Goal: Information Seeking & Learning: Learn about a topic

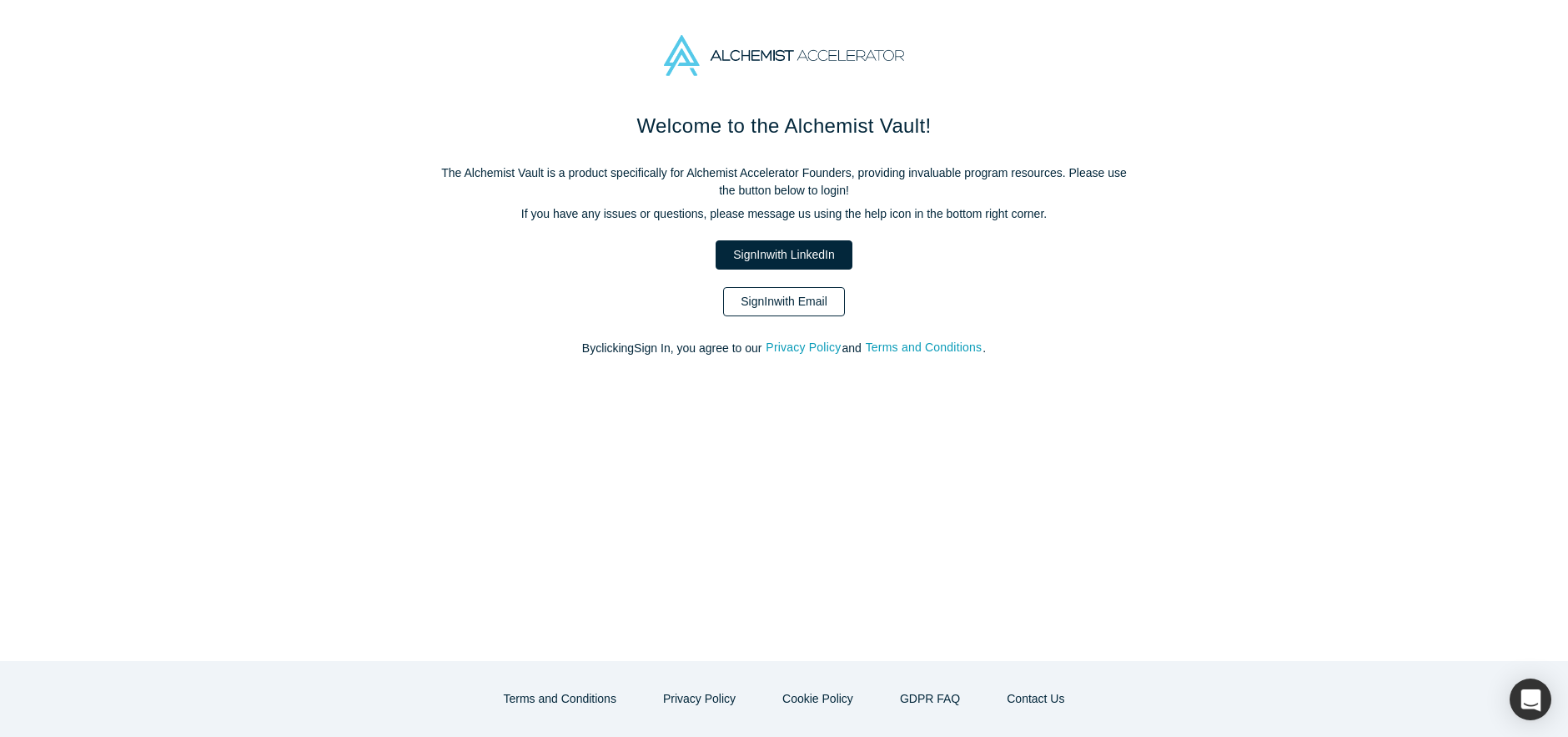
click at [794, 300] on link "Sign In with Email" at bounding box center [784, 301] width 122 height 29
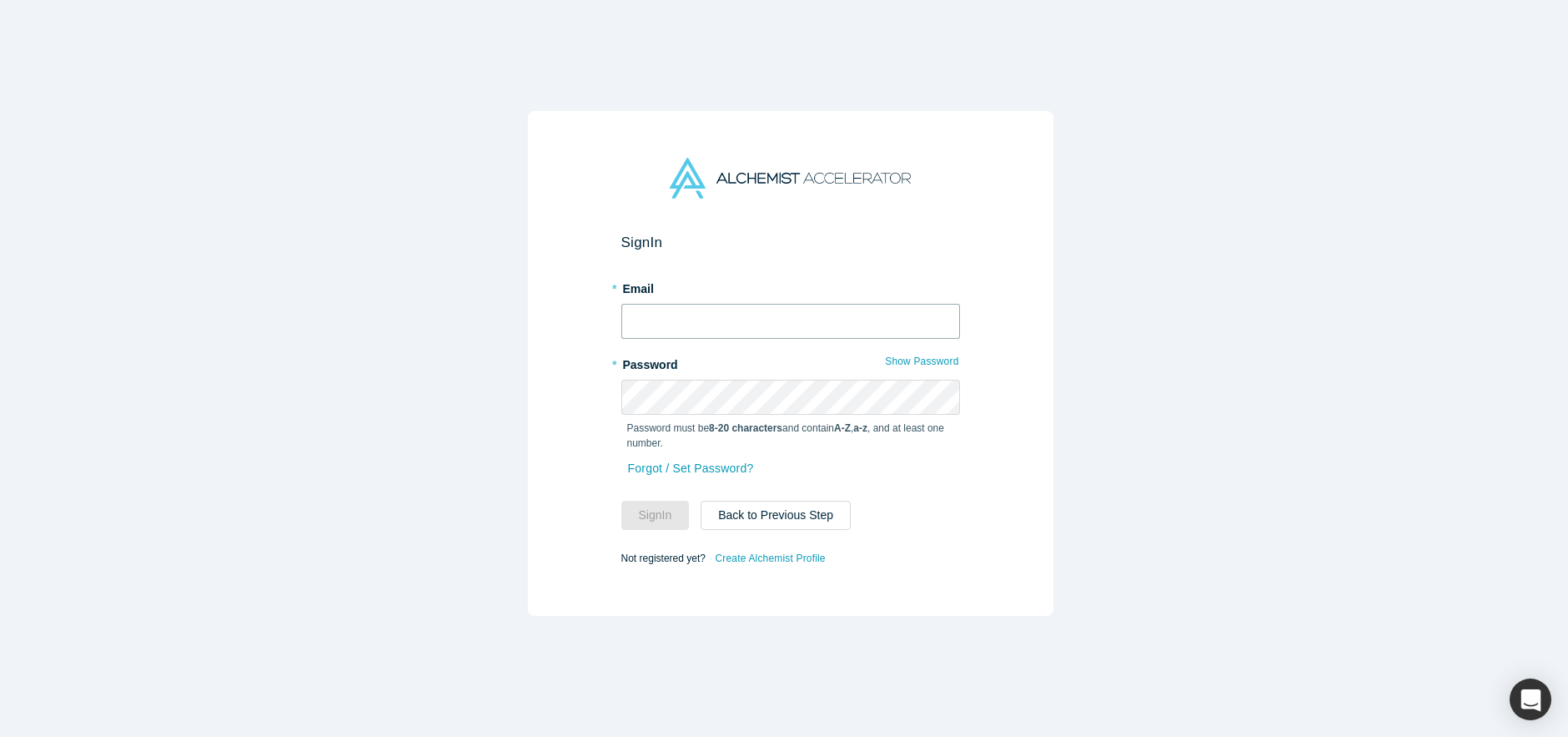
click at [770, 324] on input "text" at bounding box center [790, 321] width 339 height 35
type input "[EMAIL_ADDRESS][DOMAIN_NAME]"
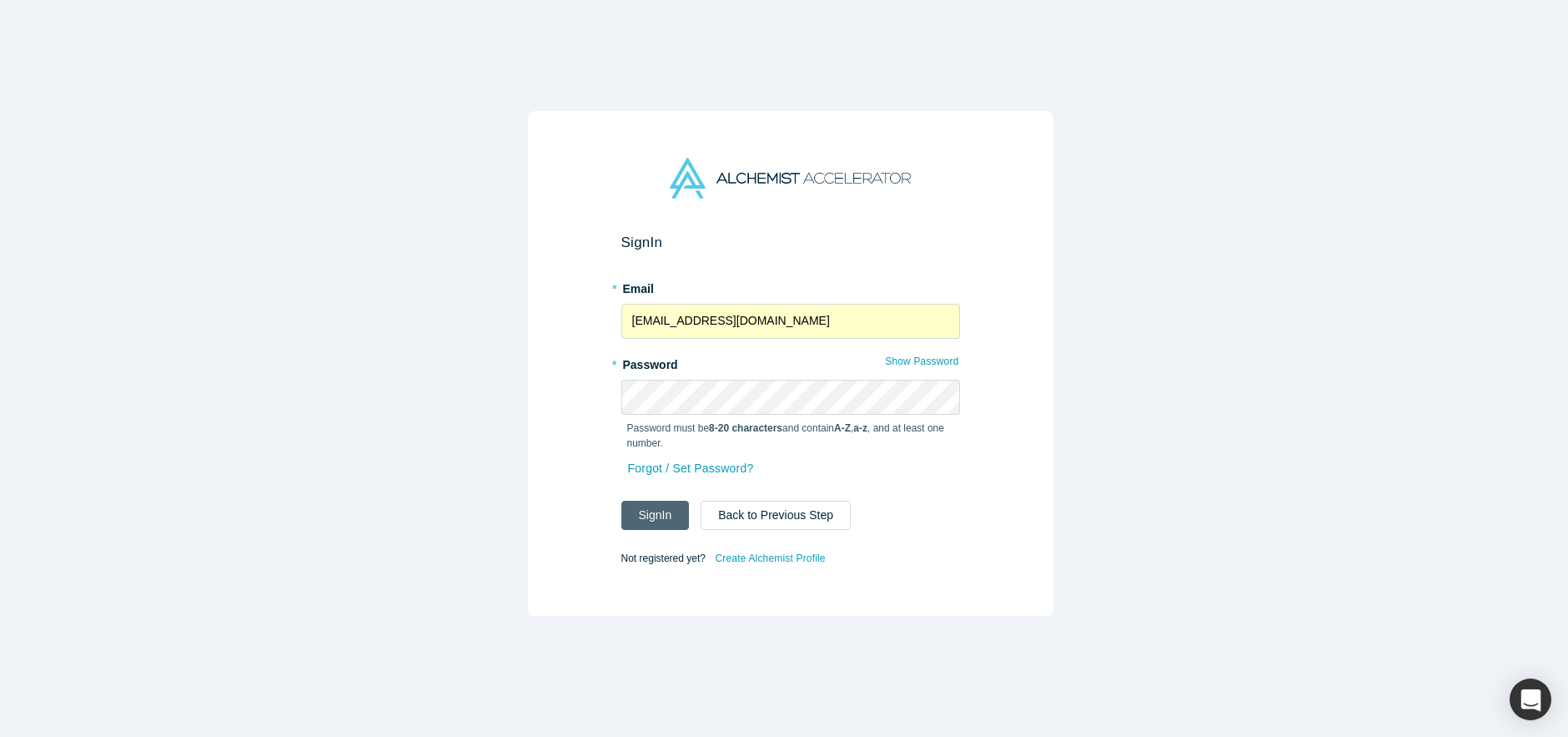
click at [662, 515] on button "Sign In" at bounding box center [656, 515] width 69 height 29
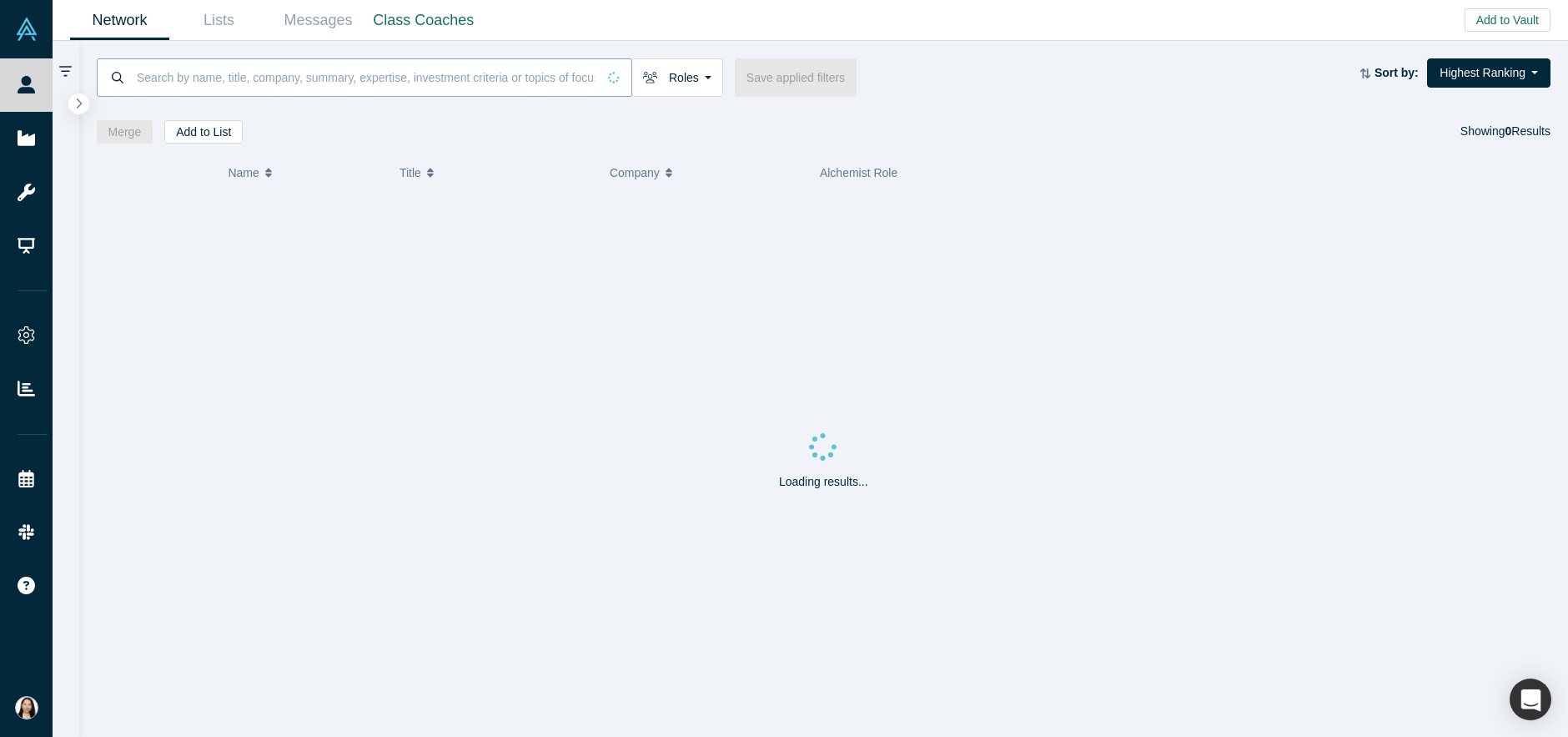
click at [329, 69] on input at bounding box center [366, 77] width 462 height 39
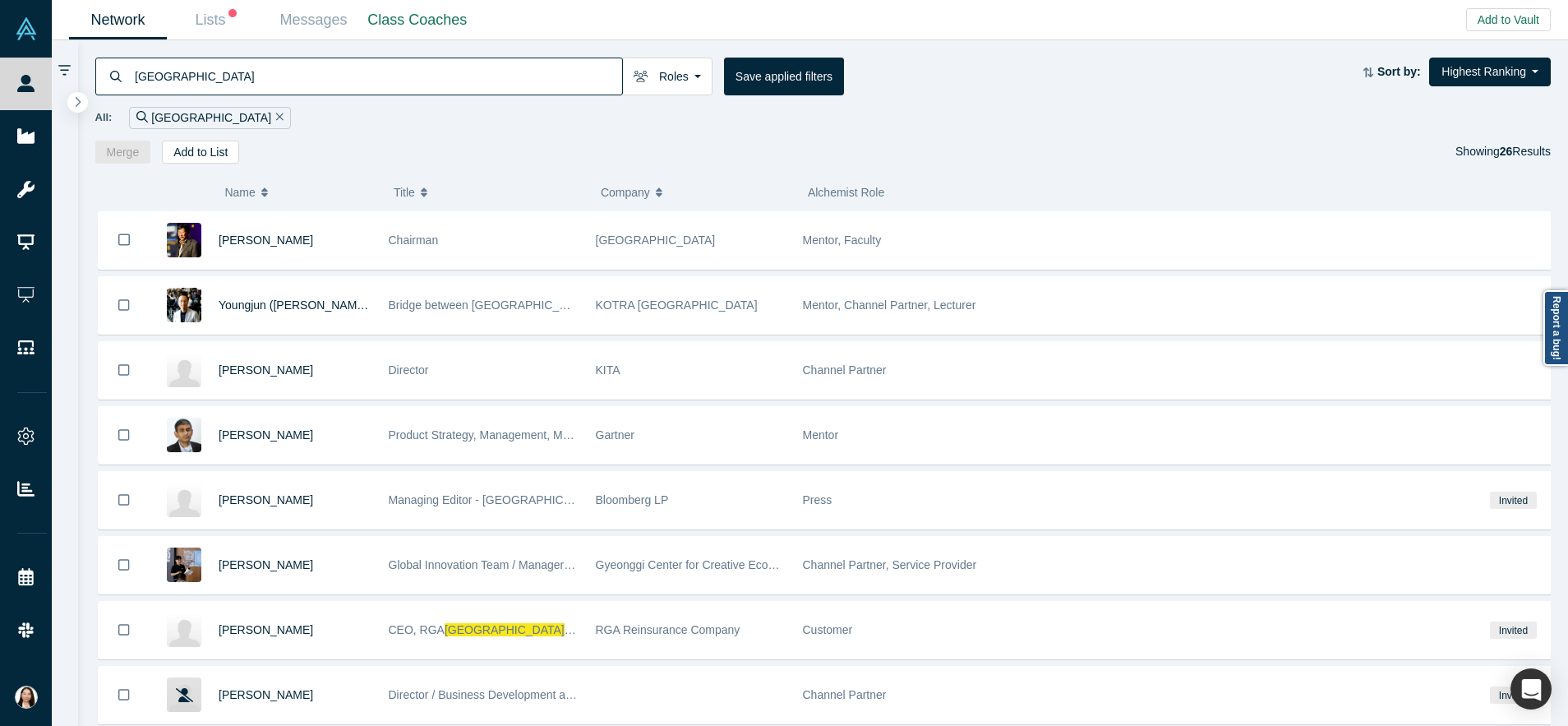
click at [245, 119] on div "All: [GEOGRAPHIC_DATA]" at bounding box center [824, 118] width 1457 height 22
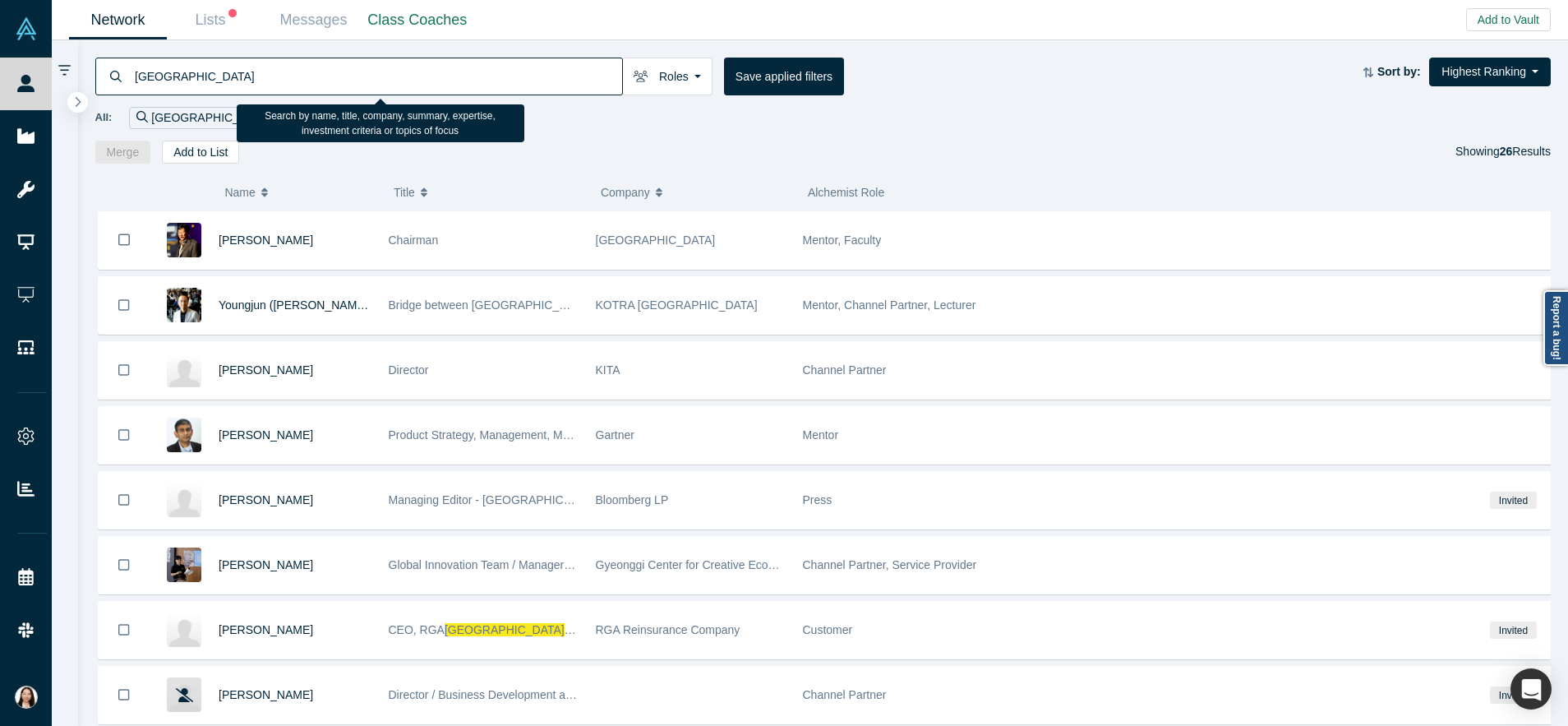
click at [247, 82] on input "[GEOGRAPHIC_DATA]" at bounding box center [378, 76] width 489 height 39
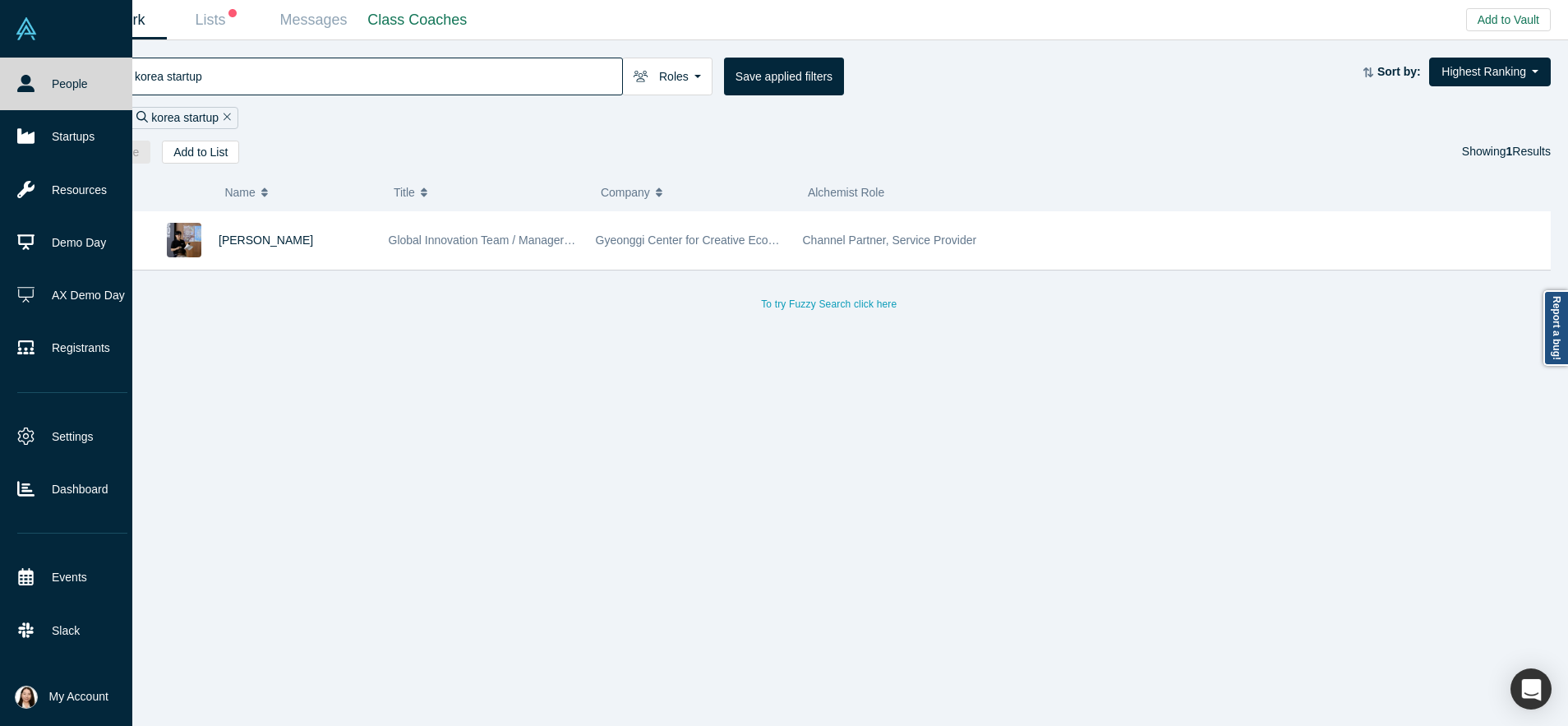
drag, startPoint x: 222, startPoint y: 81, endPoint x: 46, endPoint y: 83, distance: 176.0
click at [44, 83] on div "People Startups Resources Demo Day AX Demo Day Registrants Settings Dashboard E…" at bounding box center [784, 363] width 1568 height 726
type input "korea startup"
click at [86, 142] on link "Startups" at bounding box center [73, 137] width 145 height 53
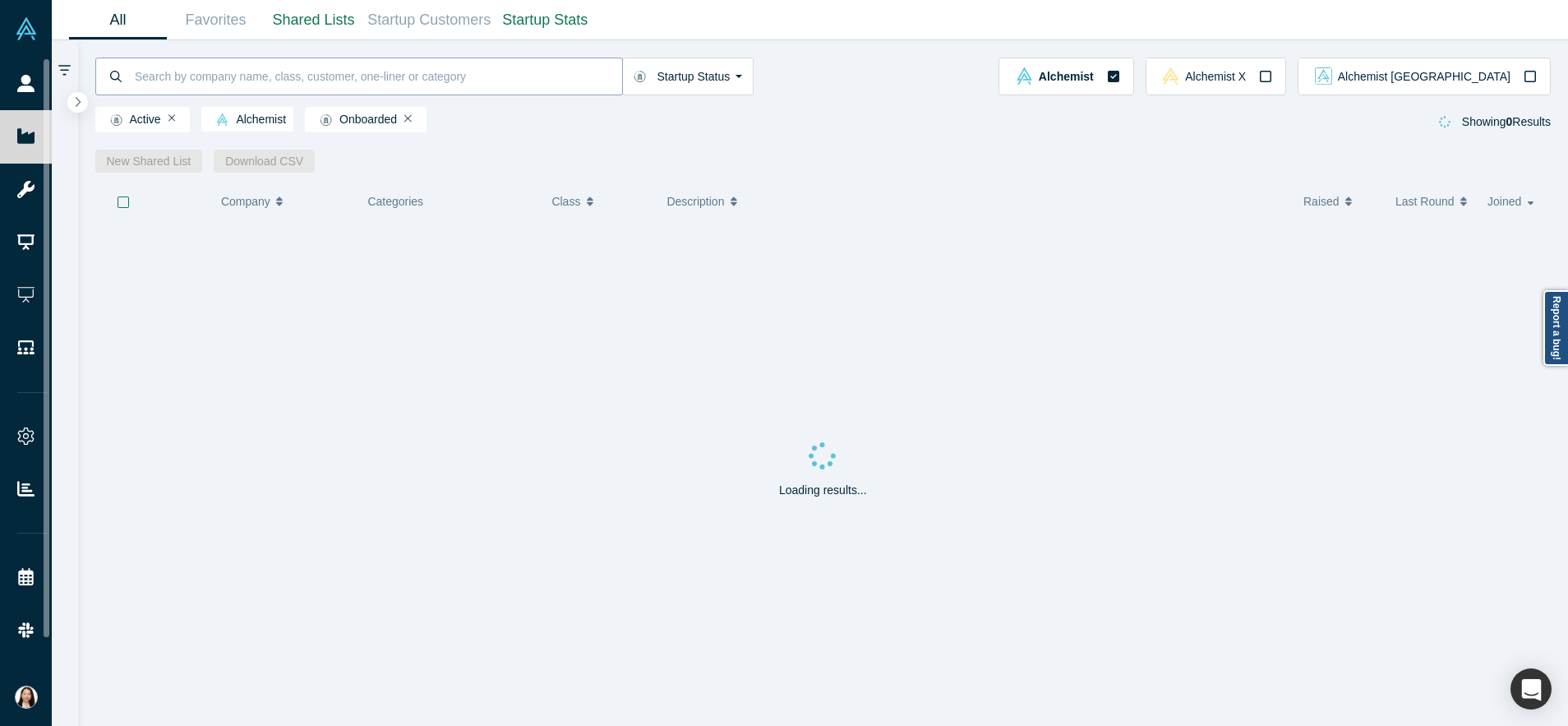
click at [343, 81] on input at bounding box center [378, 76] width 489 height 39
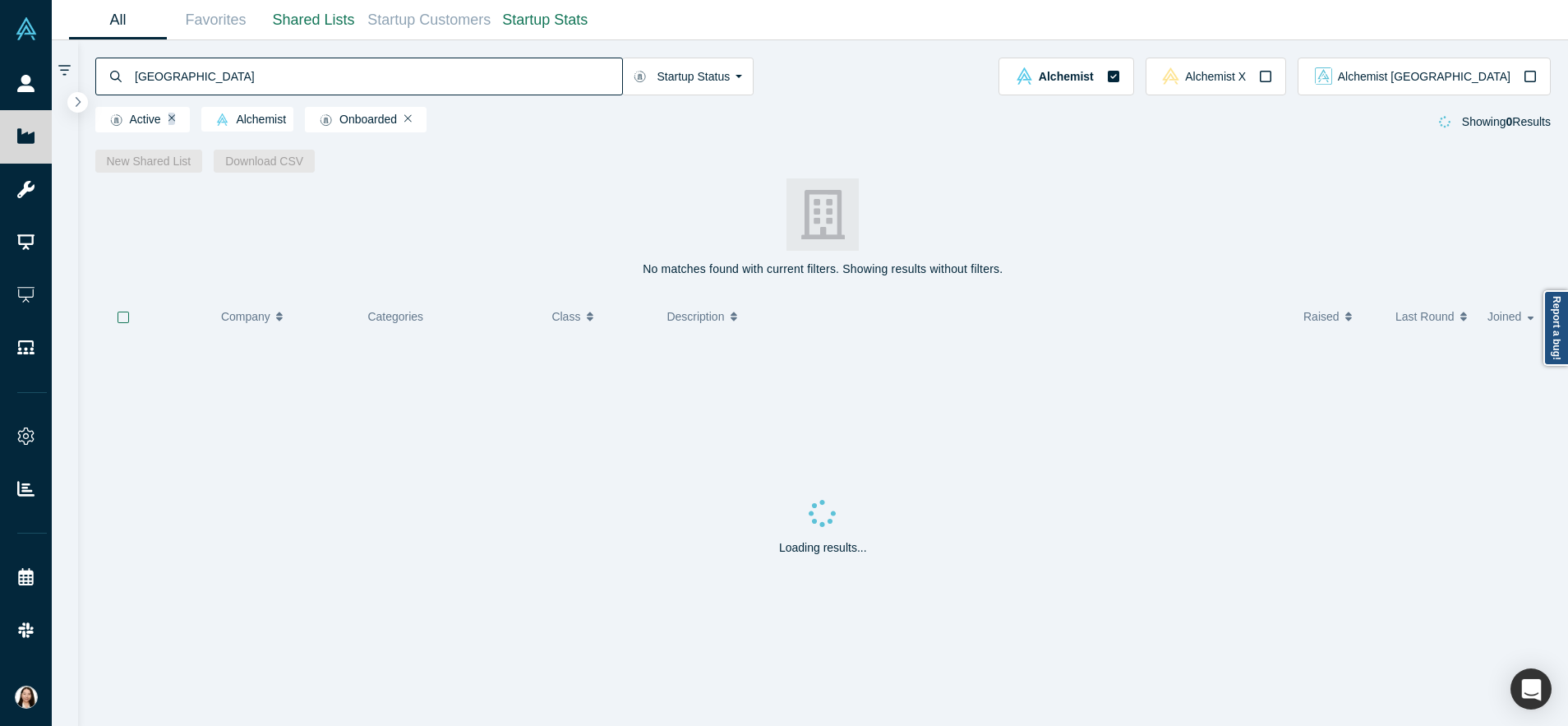
type input "[GEOGRAPHIC_DATA]"
click at [168, 124] on icon "Remove Filter" at bounding box center [171, 119] width 7 height 12
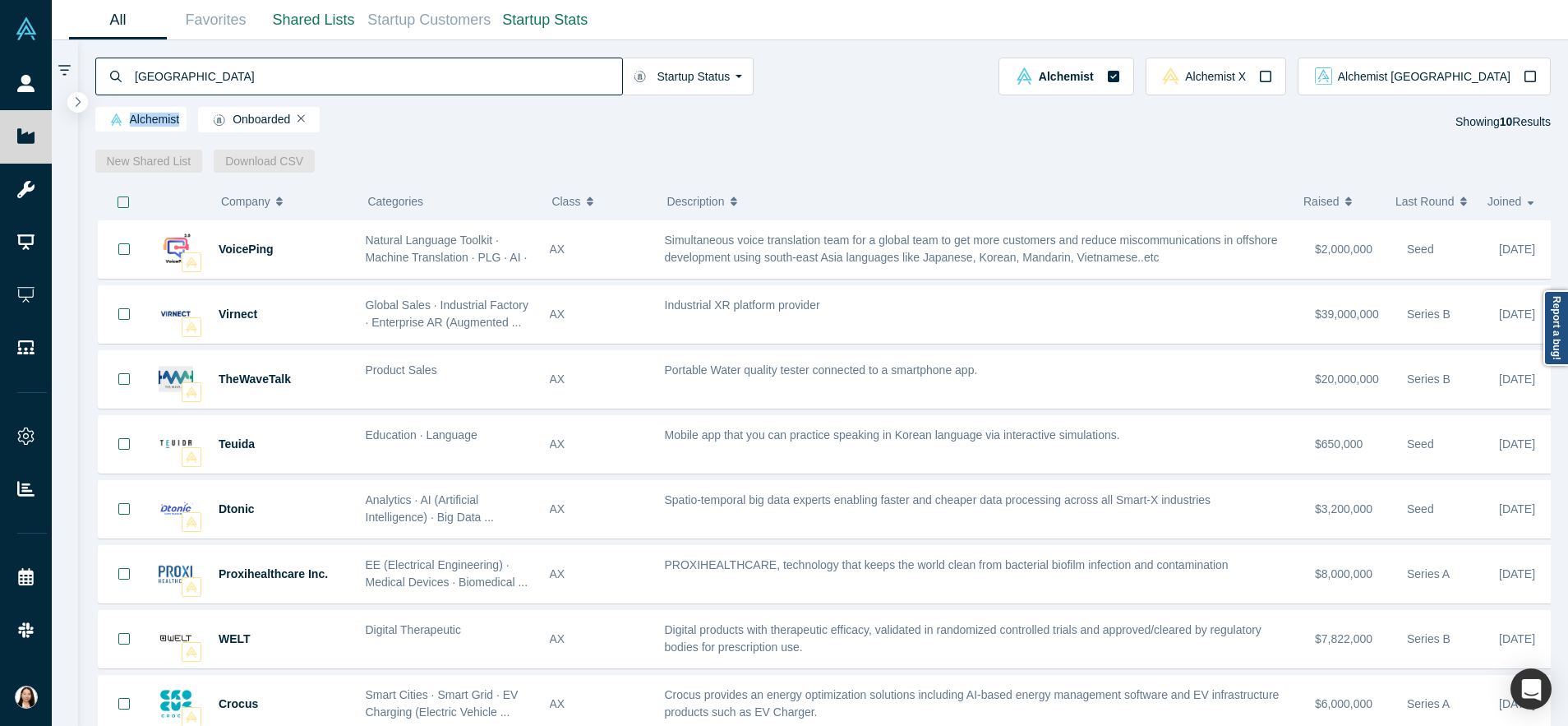
drag, startPoint x: 168, startPoint y: 124, endPoint x: 194, endPoint y: 131, distance: 26.9
click at [189, 131] on div "Alchemist Onboarded" at bounding box center [213, 123] width 236 height 31
click at [218, 85] on input "[GEOGRAPHIC_DATA]" at bounding box center [378, 76] width 489 height 39
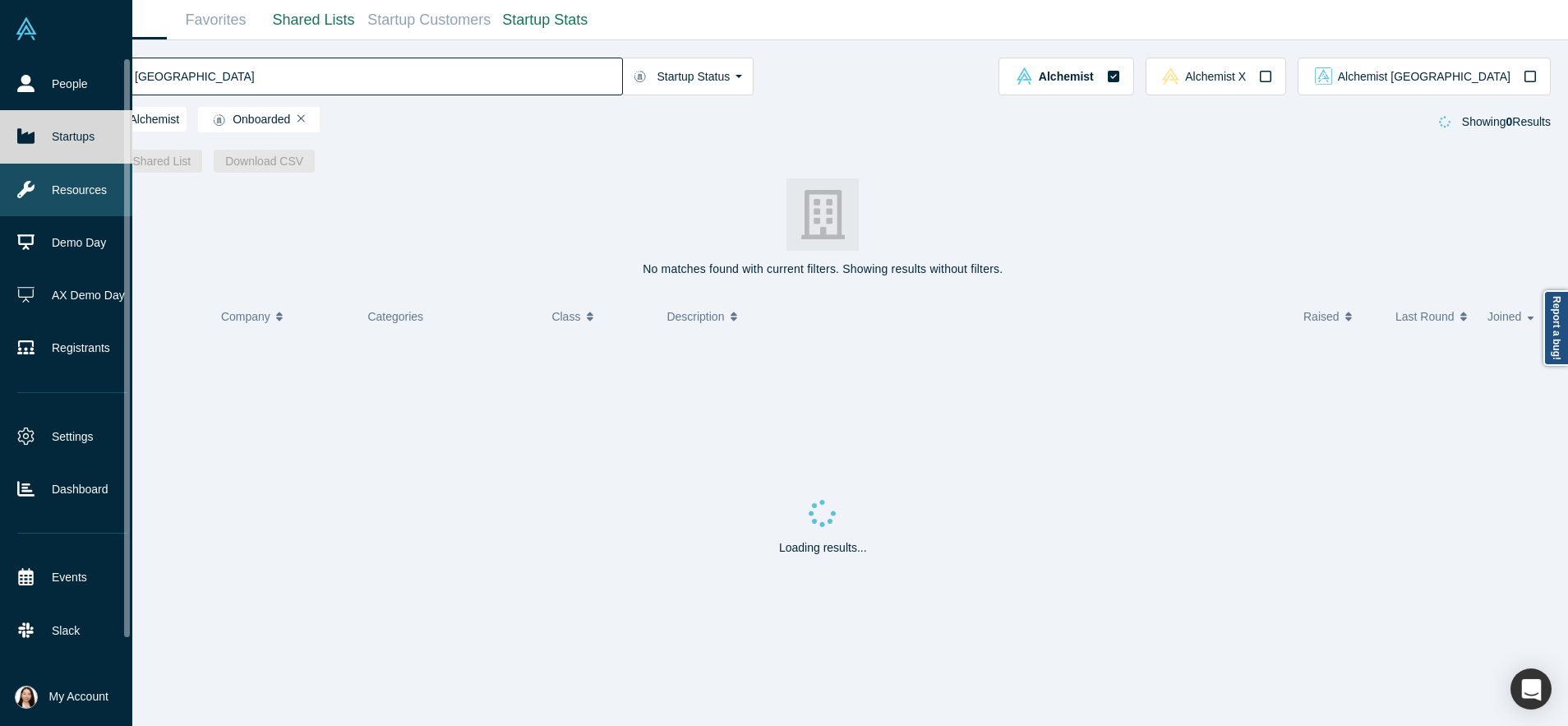
click at [30, 184] on icon at bounding box center [26, 189] width 17 height 17
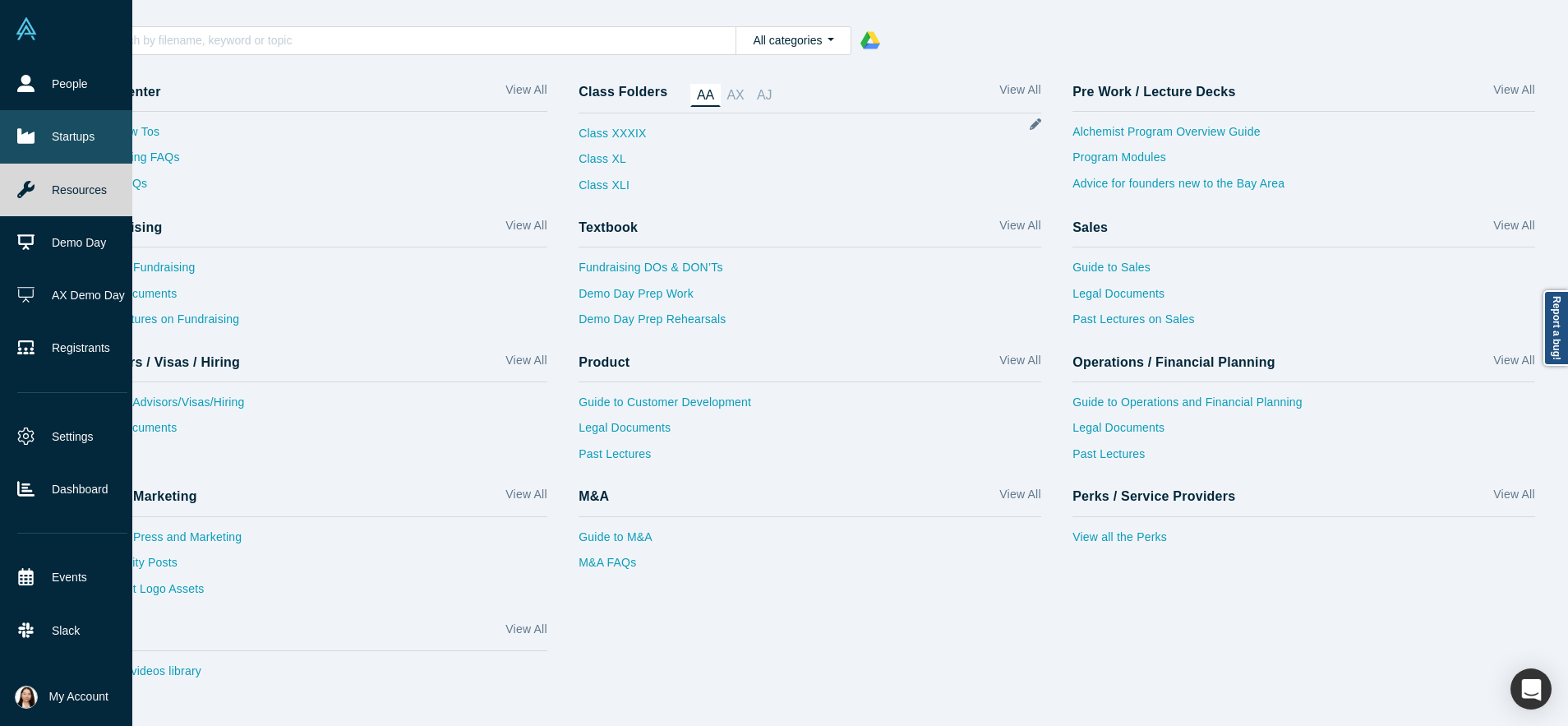
click at [38, 135] on link "Startups" at bounding box center [73, 137] width 145 height 53
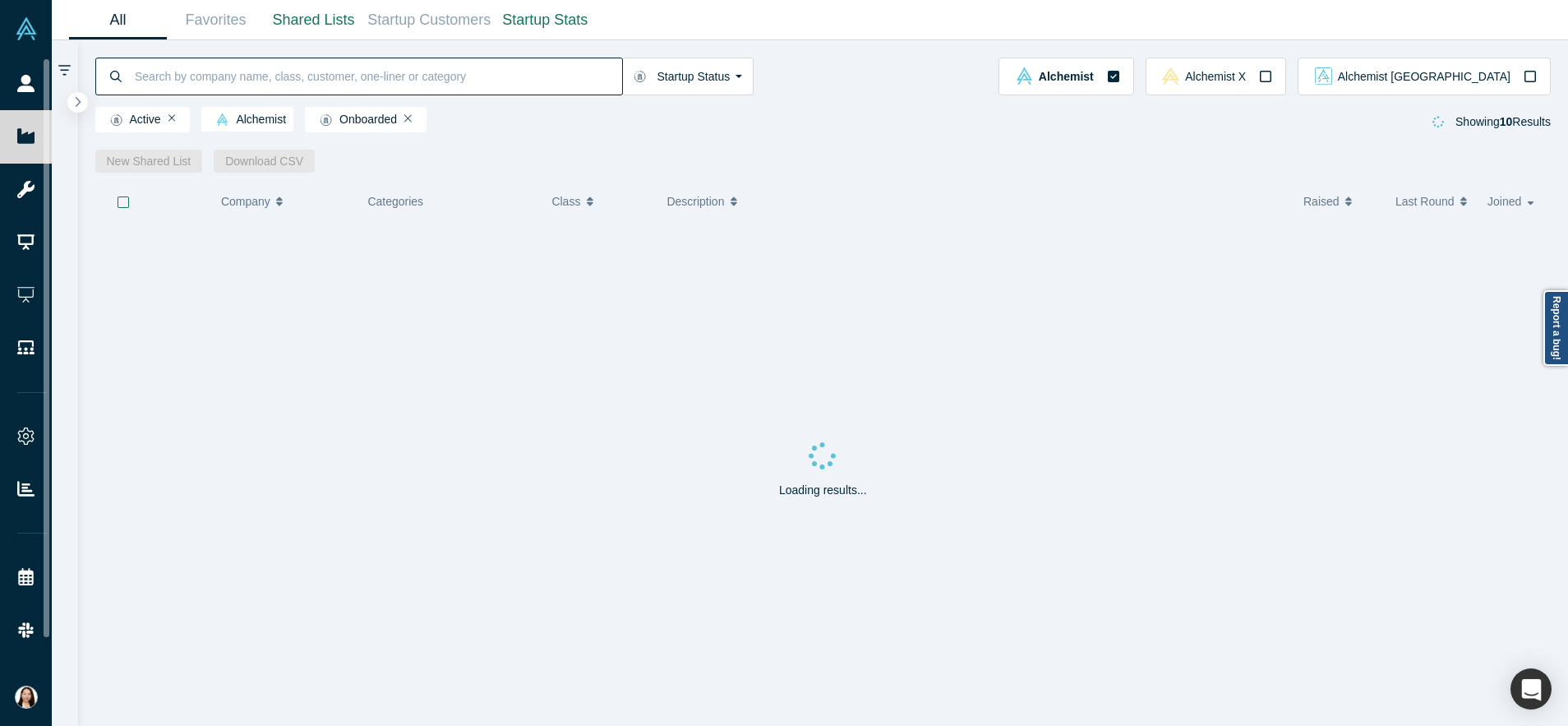
click at [333, 80] on input at bounding box center [378, 76] width 489 height 39
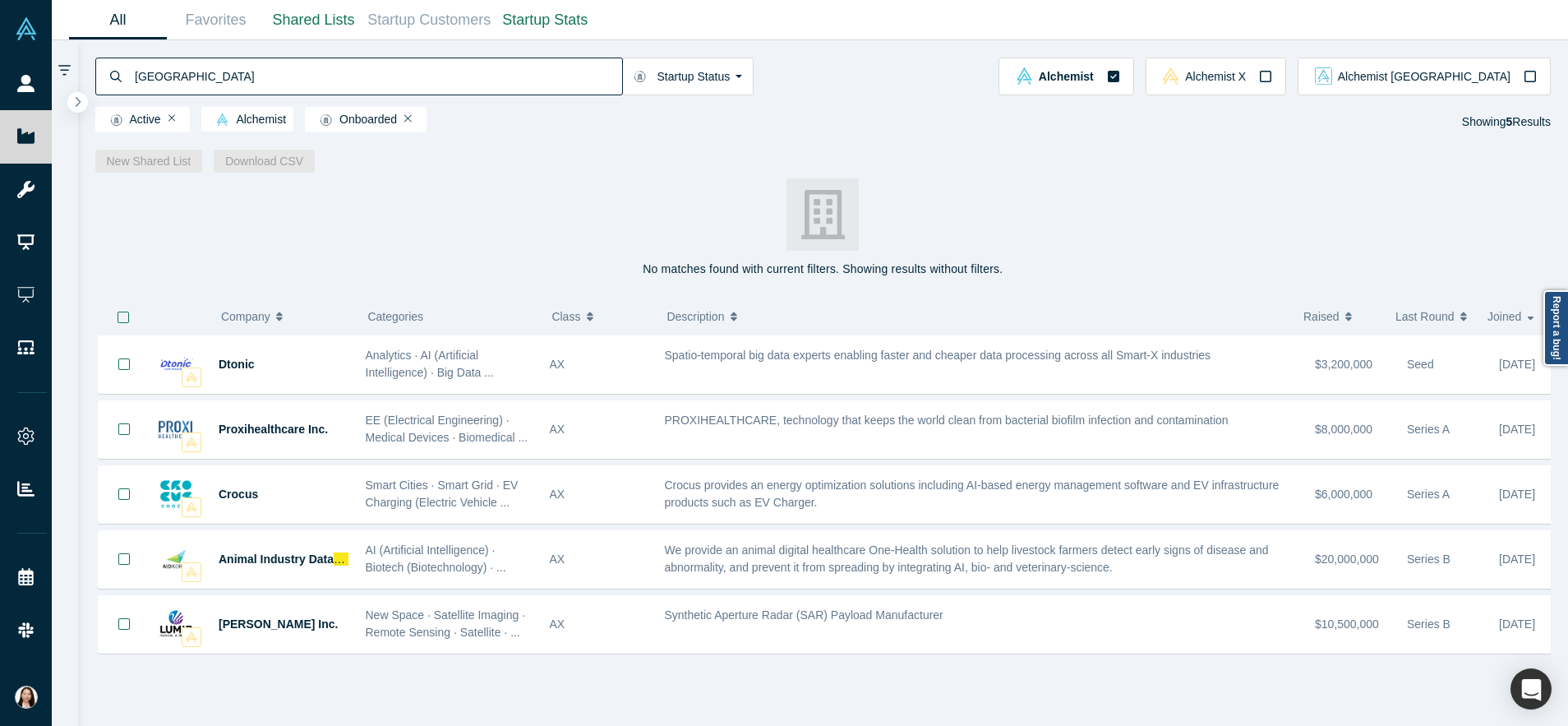
click at [830, 674] on div "Dtonic Analytics · AI (Artificial Intelligence) · Big Data ... AX Spatio-tempor…" at bounding box center [830, 536] width 1469 height 403
click at [859, 678] on div "Dtonic Analytics · AI (Artificial Intelligence) · Big Data ... AX Spatio-tempor…" at bounding box center [830, 536] width 1469 height 403
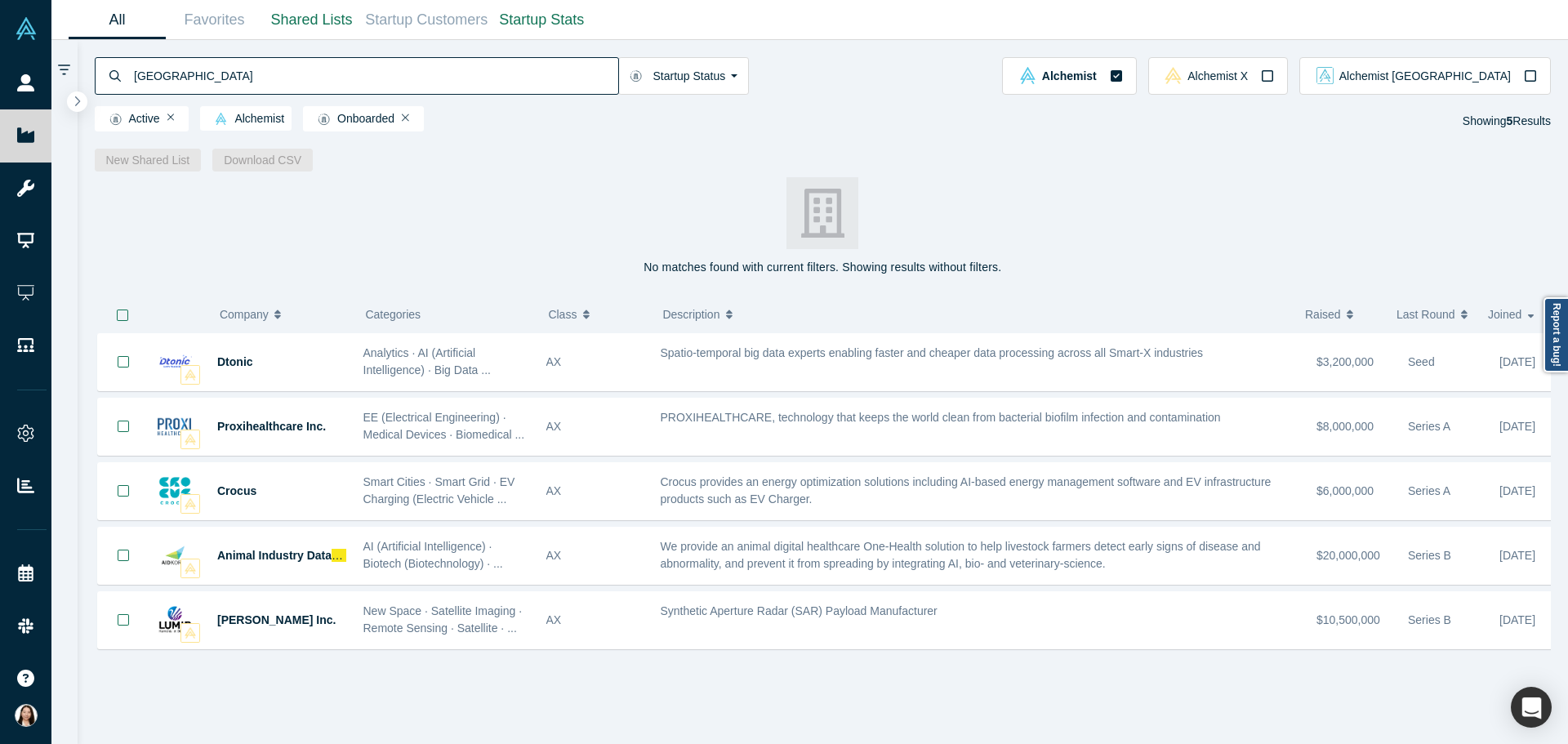
click at [626, 697] on div "Dtonic Analytics · AI (Artificial Intelligence) · Big Data ... AX Spatio-tempor…" at bounding box center [829, 544] width 1470 height 423
click at [272, 76] on input "[GEOGRAPHIC_DATA]" at bounding box center [376, 75] width 486 height 38
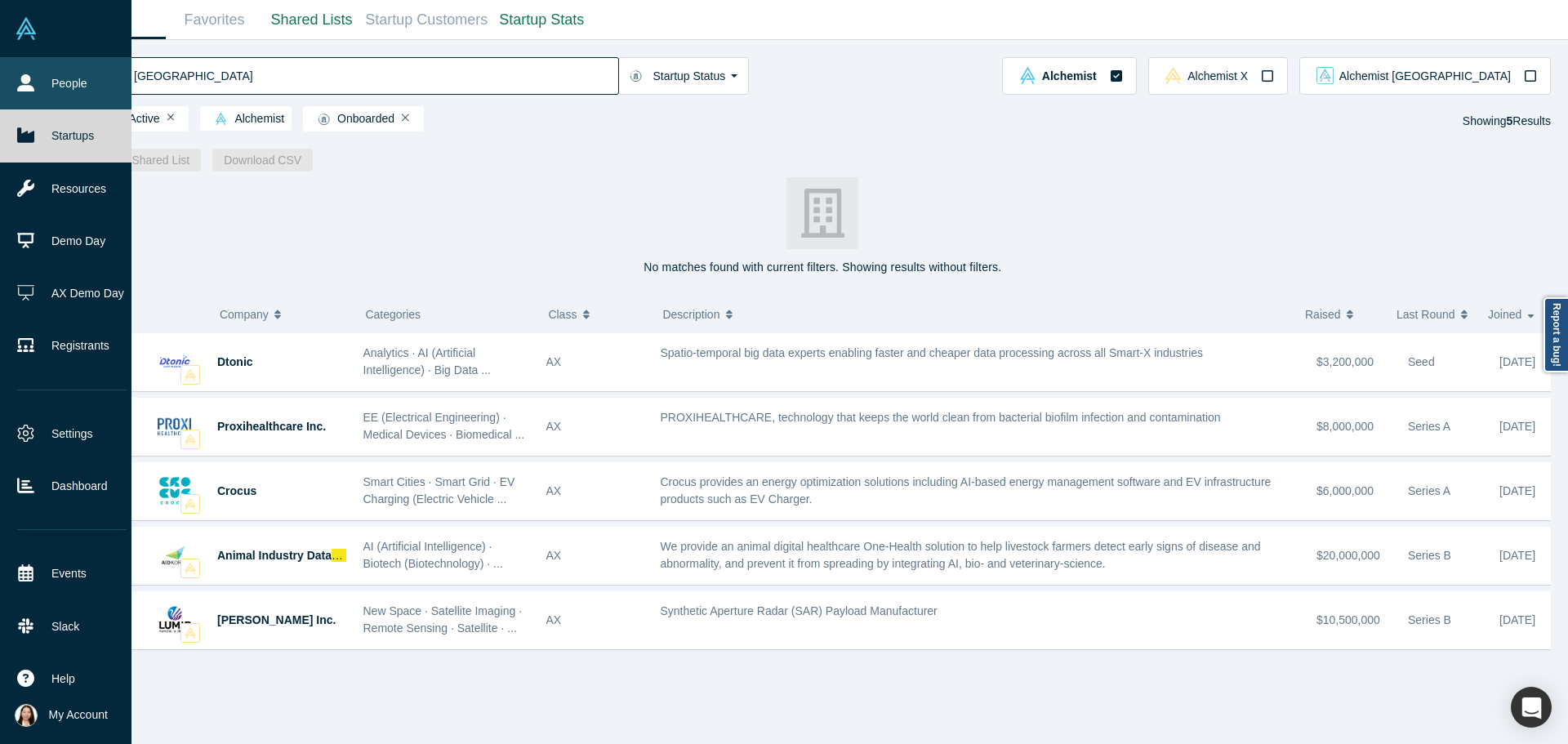
drag, startPoint x: 272, startPoint y: 76, endPoint x: 31, endPoint y: 78, distance: 241.0
click at [31, 78] on div "People Startups Resources Demo Day AX Demo Day Registrants Settings Dashboard E…" at bounding box center [784, 372] width 1568 height 744
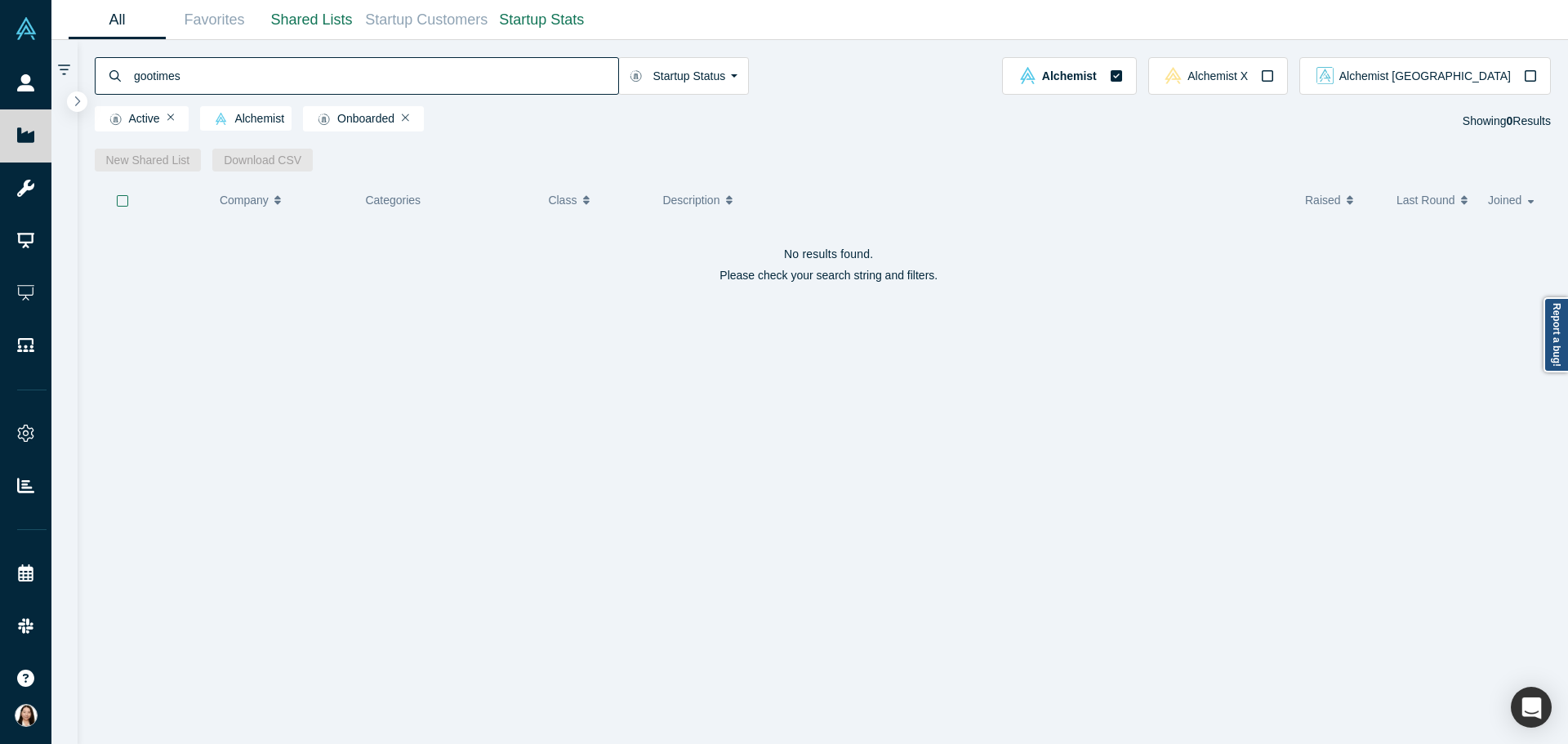
click at [154, 73] on input "gootimes" at bounding box center [376, 75] width 486 height 38
click at [250, 83] on input "goodtimes" at bounding box center [376, 75] width 486 height 38
click at [249, 82] on input "goodtimes" at bounding box center [376, 75] width 486 height 38
click at [160, 77] on input "goodtimes" at bounding box center [376, 75] width 486 height 38
type input "good times"
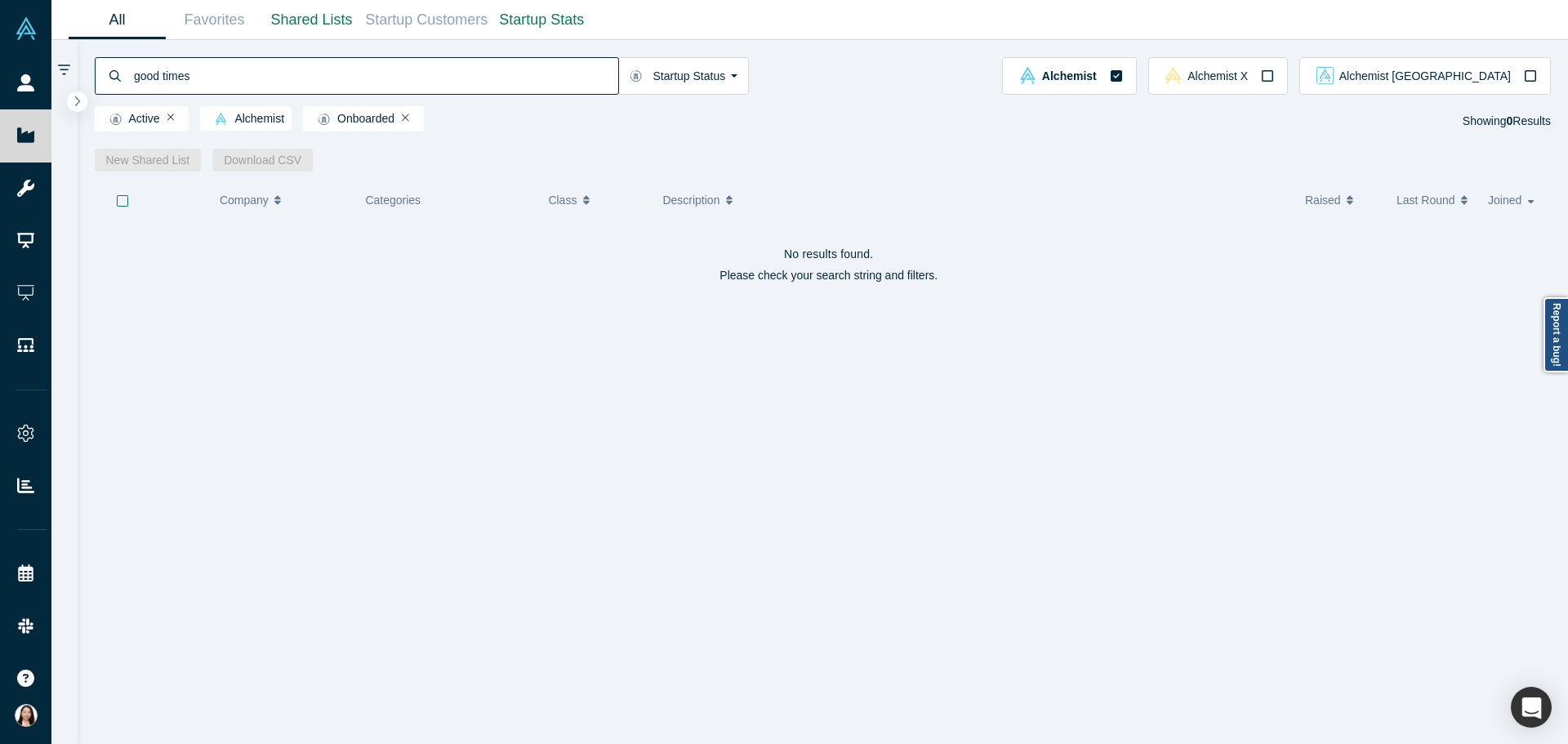
drag, startPoint x: 219, startPoint y: 83, endPoint x: 94, endPoint y: 70, distance: 125.7
click at [95, 70] on div "good times" at bounding box center [357, 76] width 524 height 38
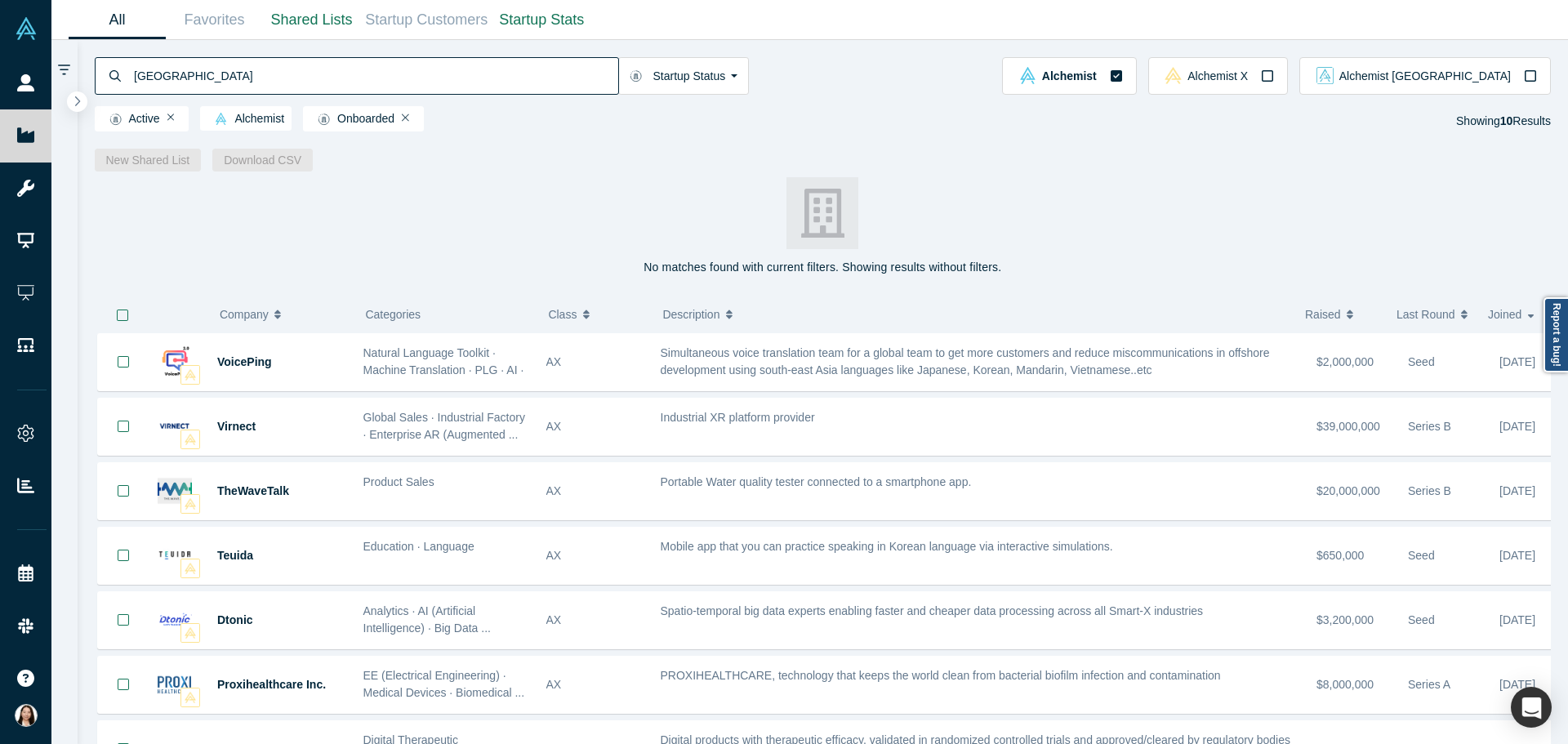
type input "[GEOGRAPHIC_DATA]"
click at [369, 238] on div "No matches found with current filters. Showing results without filters. ( 0 ) C…" at bounding box center [824, 457] width 1492 height 572
click at [474, 252] on div "No matches found with current filters. Showing results without filters. ( 0 ) C…" at bounding box center [824, 457] width 1492 height 572
click at [1534, 212] on div "No matches found with current filters. Showing results without filters. ( 0 ) C…" at bounding box center [824, 457] width 1492 height 572
click at [540, 228] on div "No matches found with current filters. Showing results without filters. ( 0 ) C…" at bounding box center [824, 457] width 1492 height 572
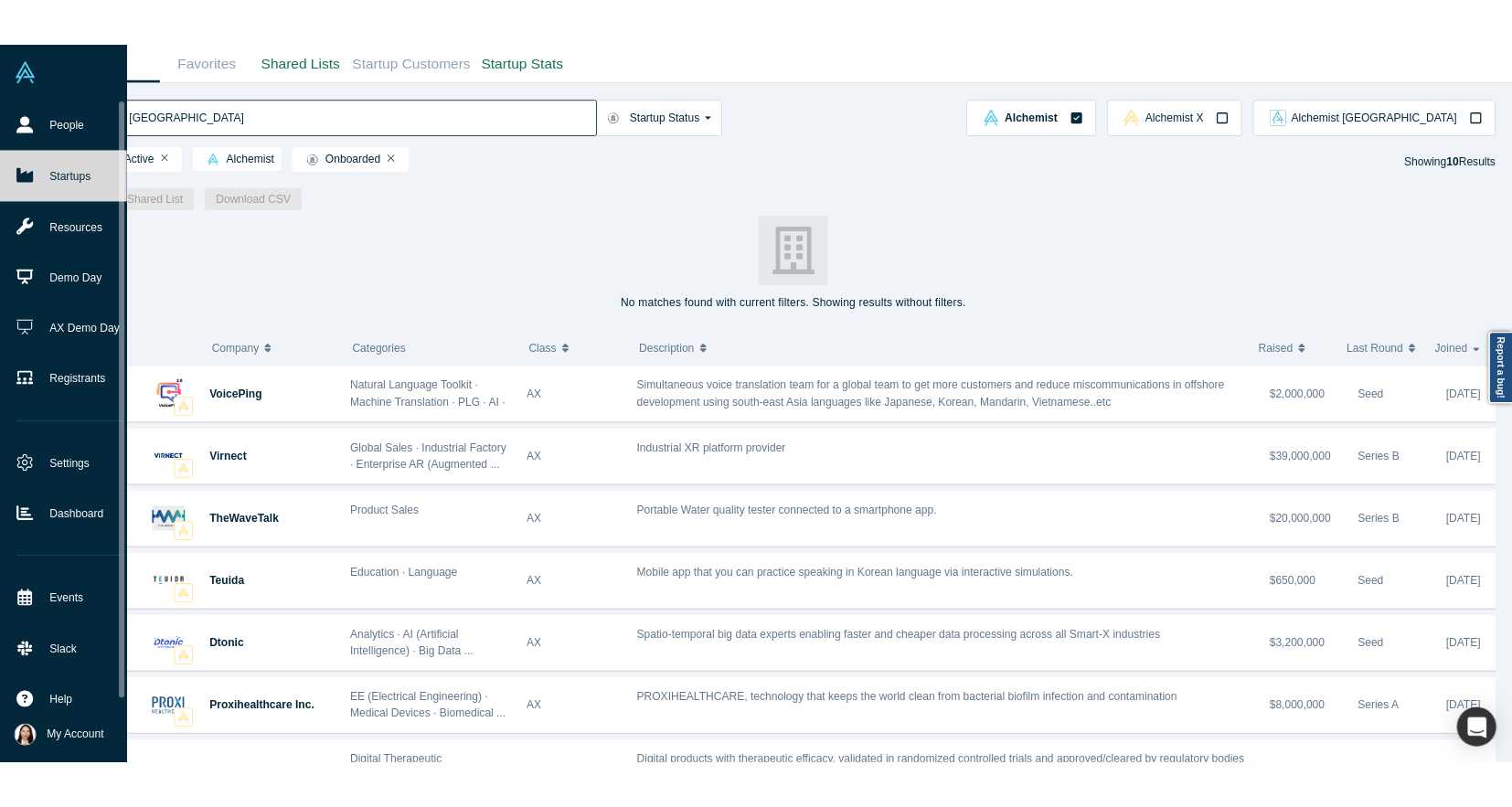
scroll to position [10, 0]
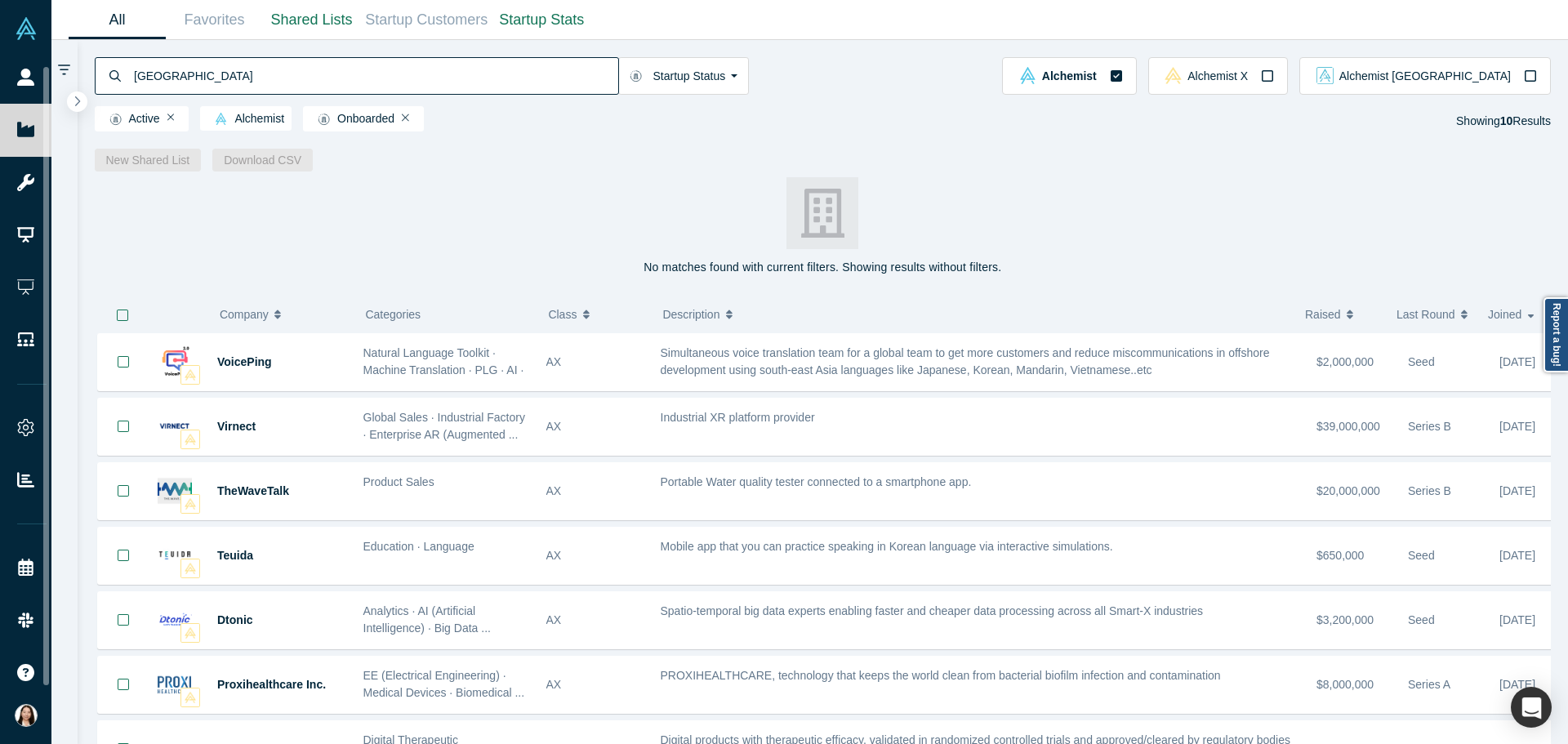
drag, startPoint x: 127, startPoint y: 213, endPoint x: 137, endPoint y: 395, distance: 182.3
click at [137, 394] on div "People Startups Resources Demo Day AX Demo Day Registrants Settings Dashboard E…" at bounding box center [784, 372] width 1568 height 744
click at [1387, 231] on div "No matches found with current filters. Showing results without filters. ( 0 ) C…" at bounding box center [824, 457] width 1492 height 572
click at [1136, 192] on div "No matches found with current filters. Showing results without filters. ( 0 ) C…" at bounding box center [824, 457] width 1492 height 572
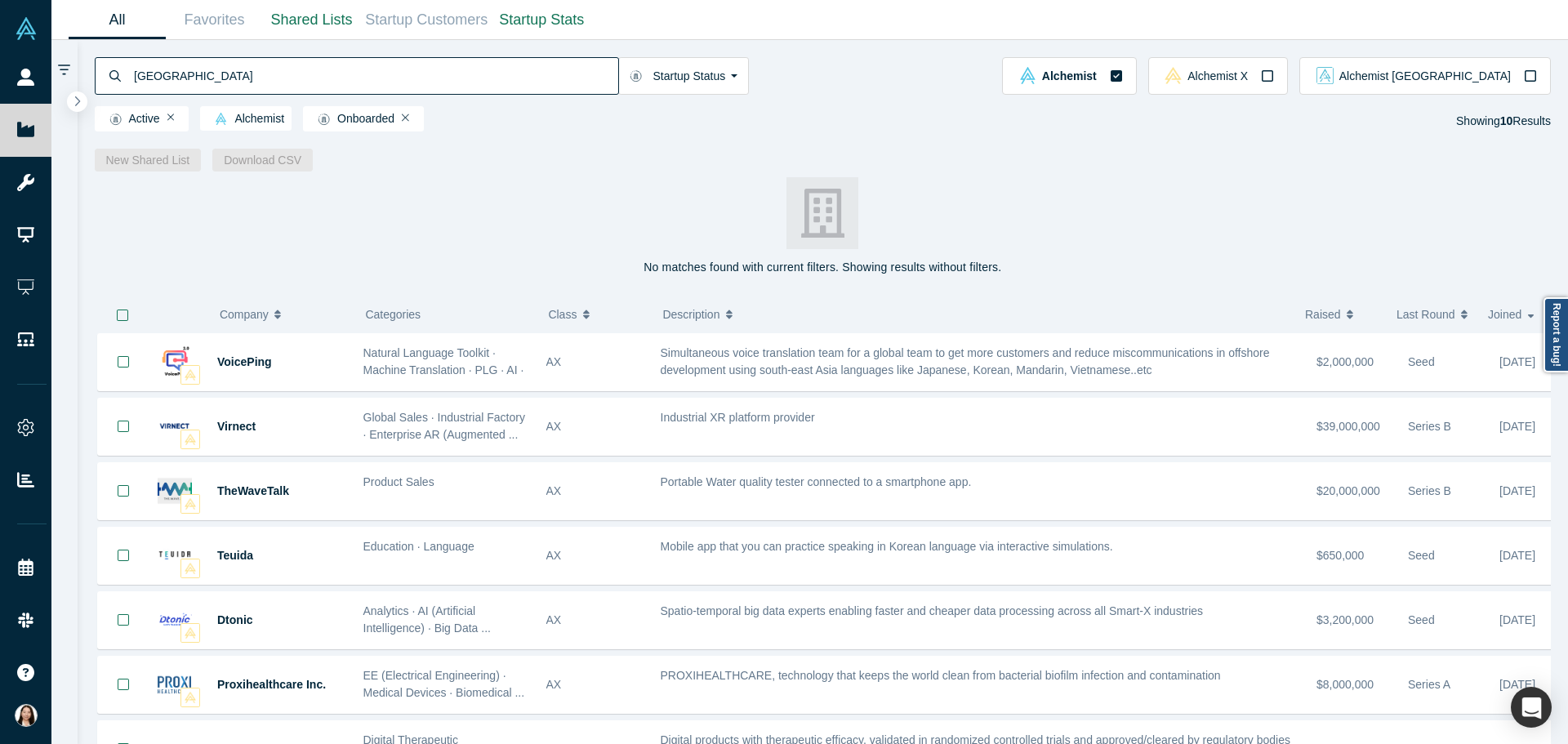
click at [1066, 298] on button "Description" at bounding box center [975, 314] width 626 height 34
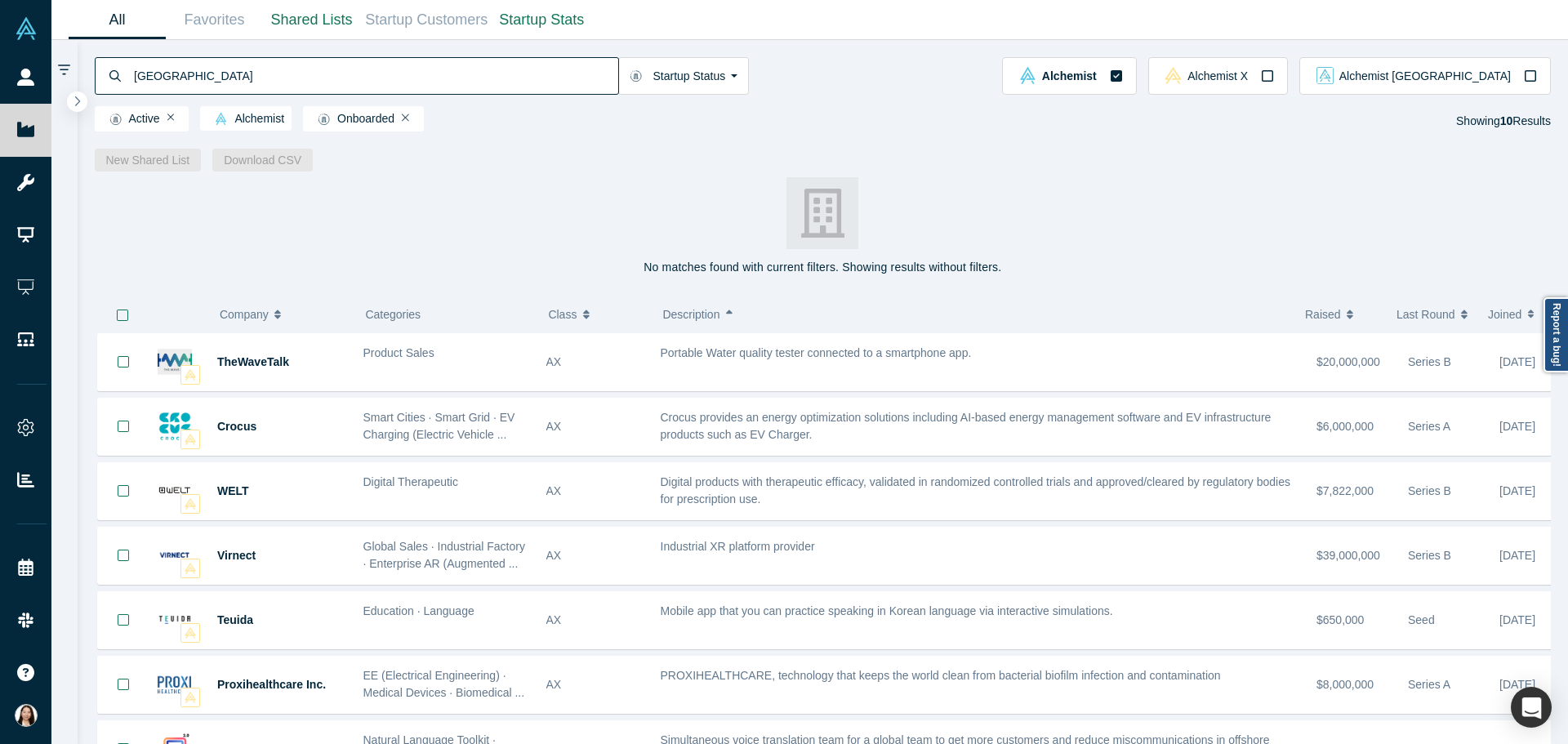
click at [1369, 208] on div "No matches found with current filters. Showing results without filters. ( 0 ) C…" at bounding box center [824, 457] width 1492 height 572
click at [1503, 247] on div "No matches found with current filters. Showing results without filters. ( 0 ) C…" at bounding box center [824, 457] width 1492 height 572
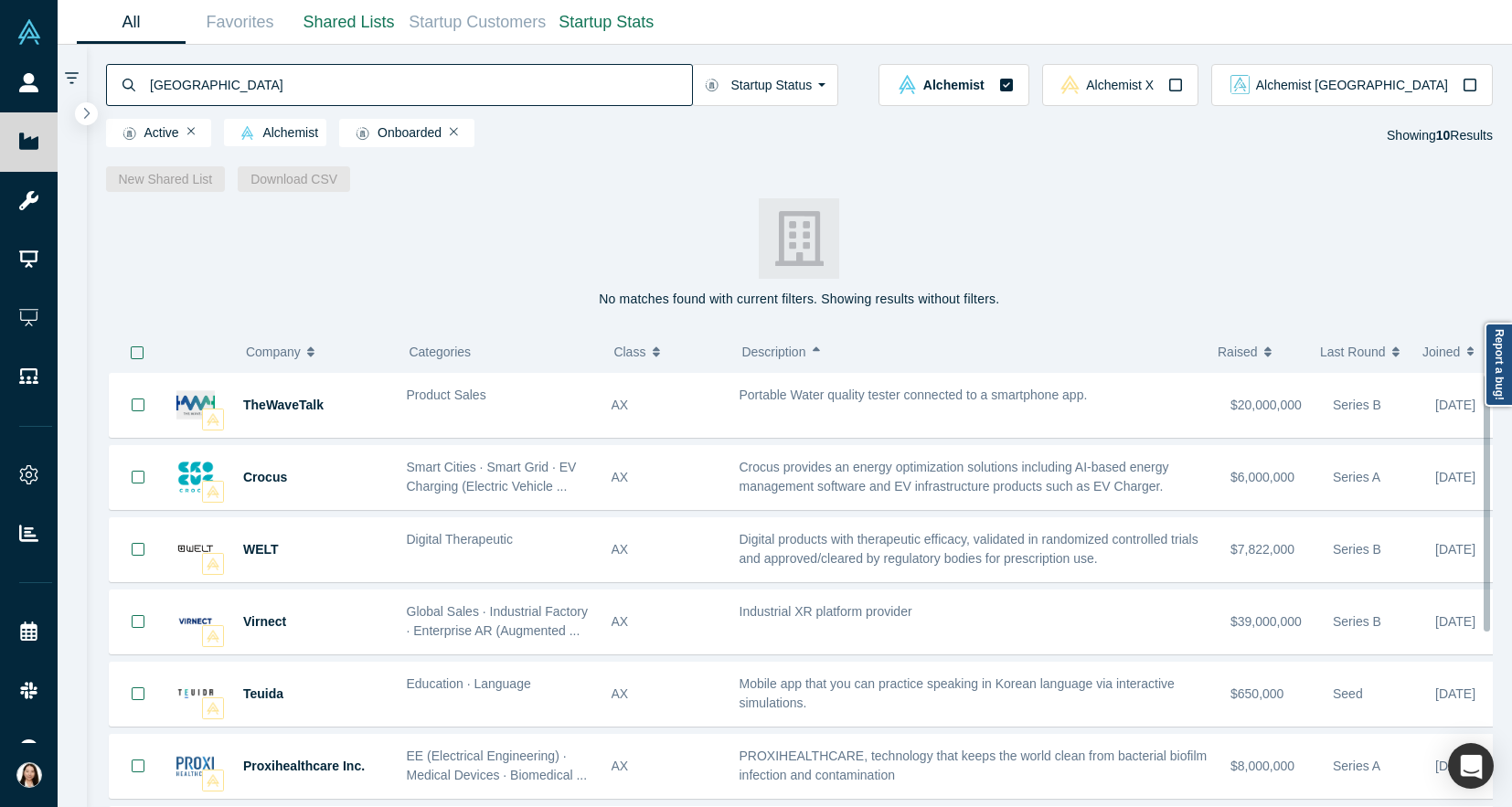
click at [1507, 482] on div "No matches found with current filters. Showing results without filters. ( 0 ) C…" at bounding box center [800, 498] width 1426 height 615
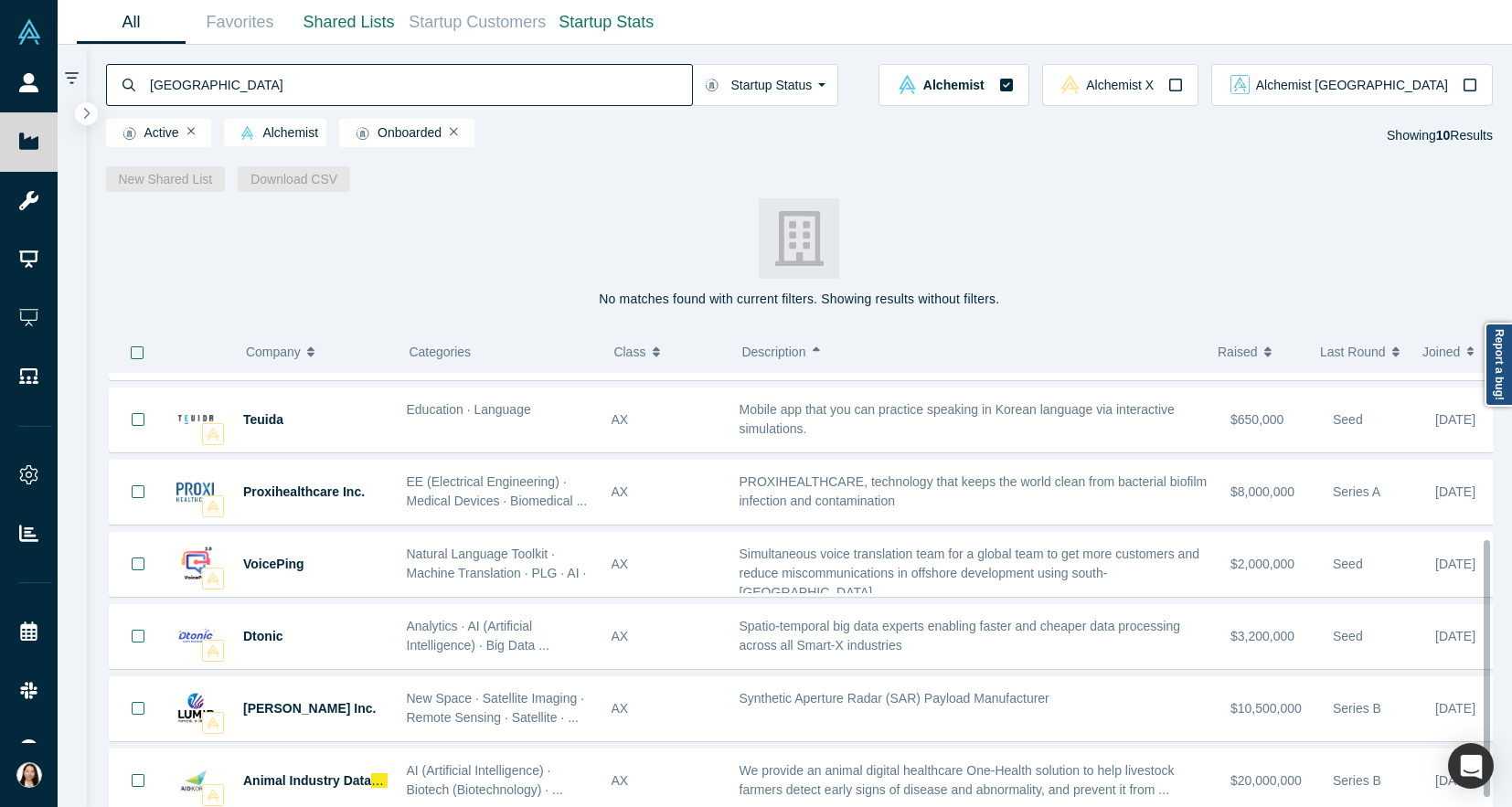
scroll to position [289, 0]
drag, startPoint x: 1486, startPoint y: 570, endPoint x: 1501, endPoint y: 814, distance: 244.5
click at [1501, 806] on html "People Startups Resources Demo Day AX Demo Day Registrants Settings Dashboard E…" at bounding box center [756, 403] width 1512 height 807
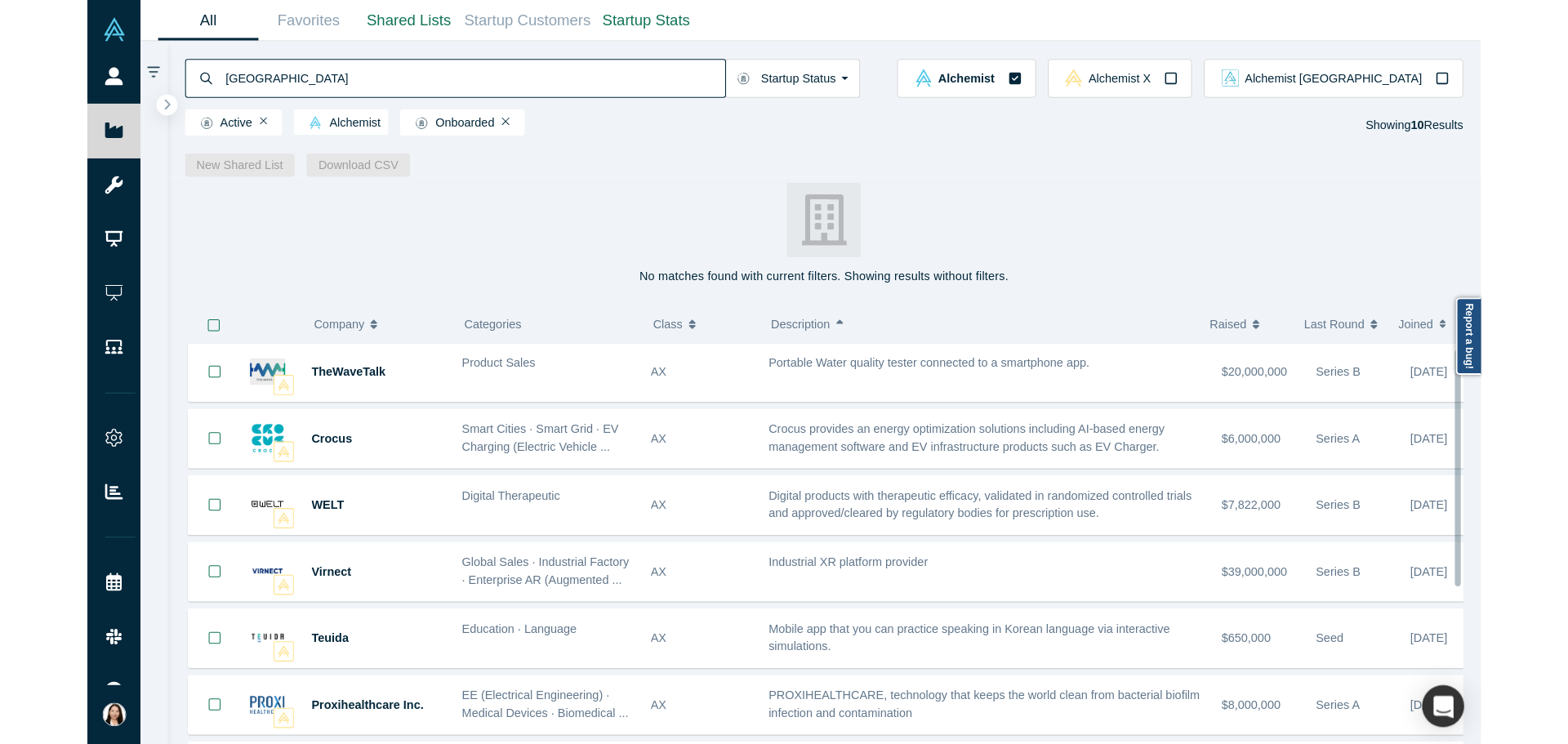
scroll to position [0, 0]
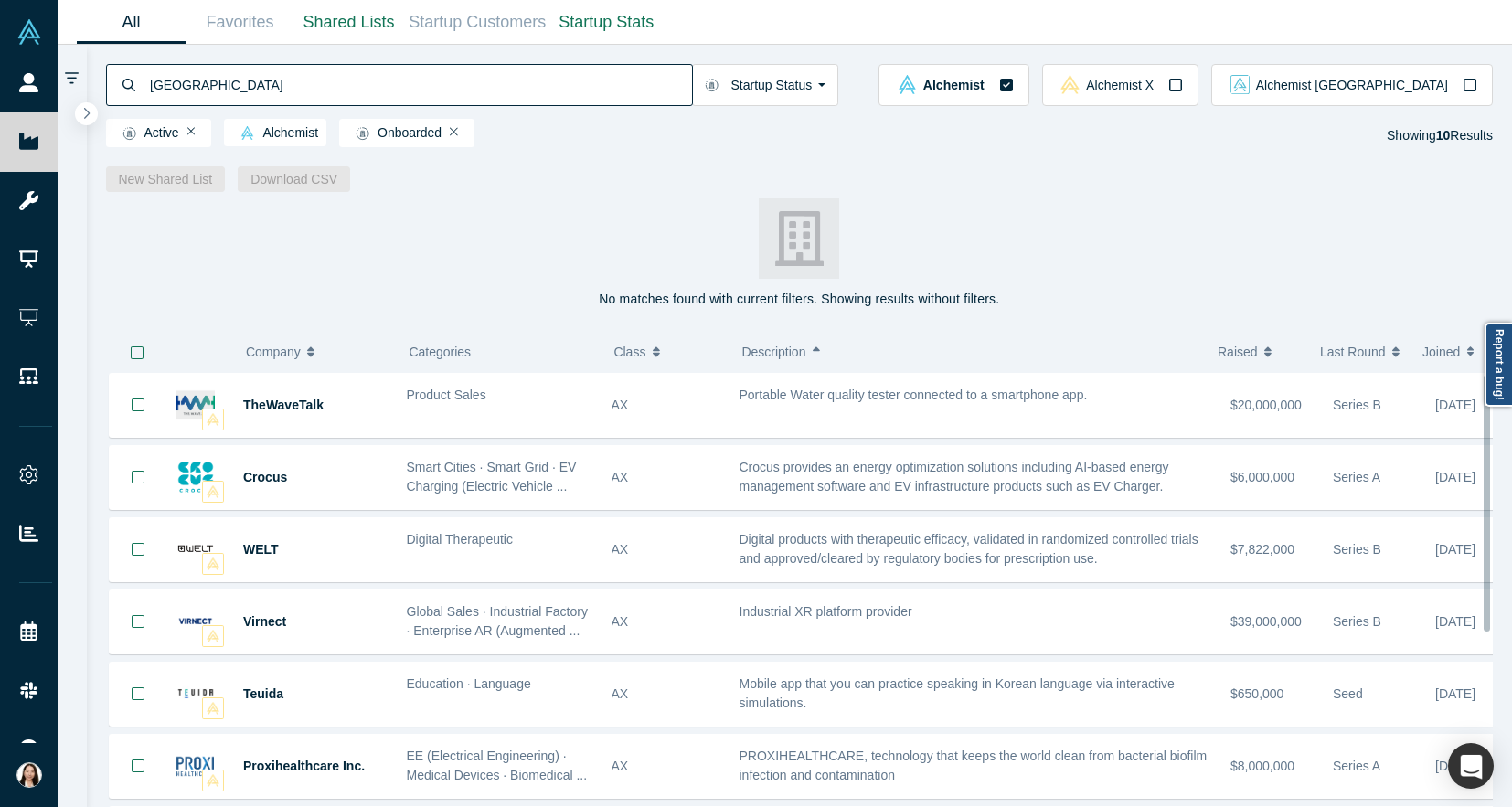
drag, startPoint x: 1485, startPoint y: 589, endPoint x: 1554, endPoint y: 326, distance: 271.9
click at [1512, 326] on html "People Startups Resources Demo Day AX Demo Day Registrants Settings Dashboard E…" at bounding box center [756, 403] width 1512 height 807
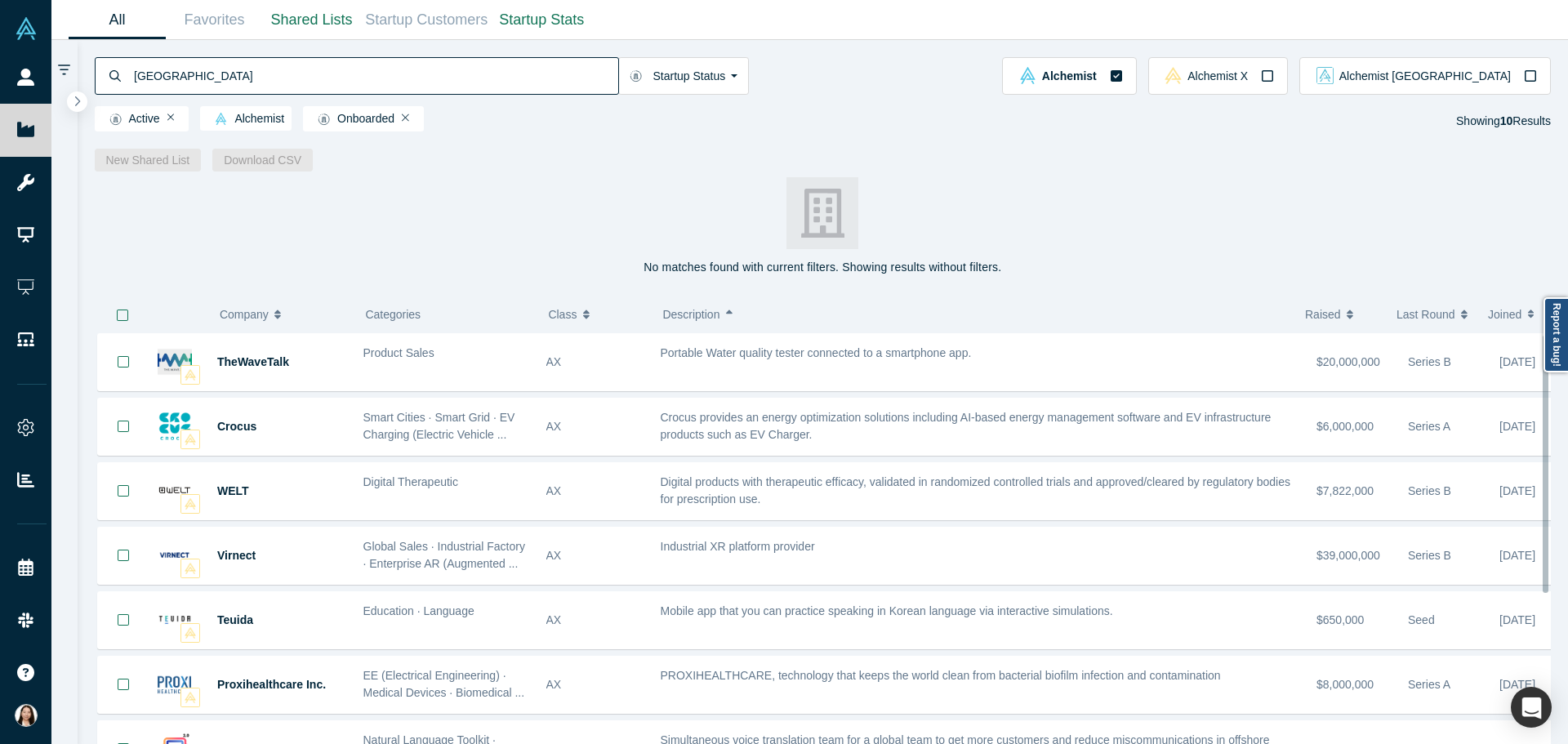
drag, startPoint x: 1544, startPoint y: 462, endPoint x: 1567, endPoint y: 401, distance: 65.2
click at [1534, 401] on div "No matches found with current filters. Showing results without filters. ( 0 ) C…" at bounding box center [824, 457] width 1492 height 572
click at [1274, 73] on icon "button" at bounding box center [1268, 76] width 13 height 13
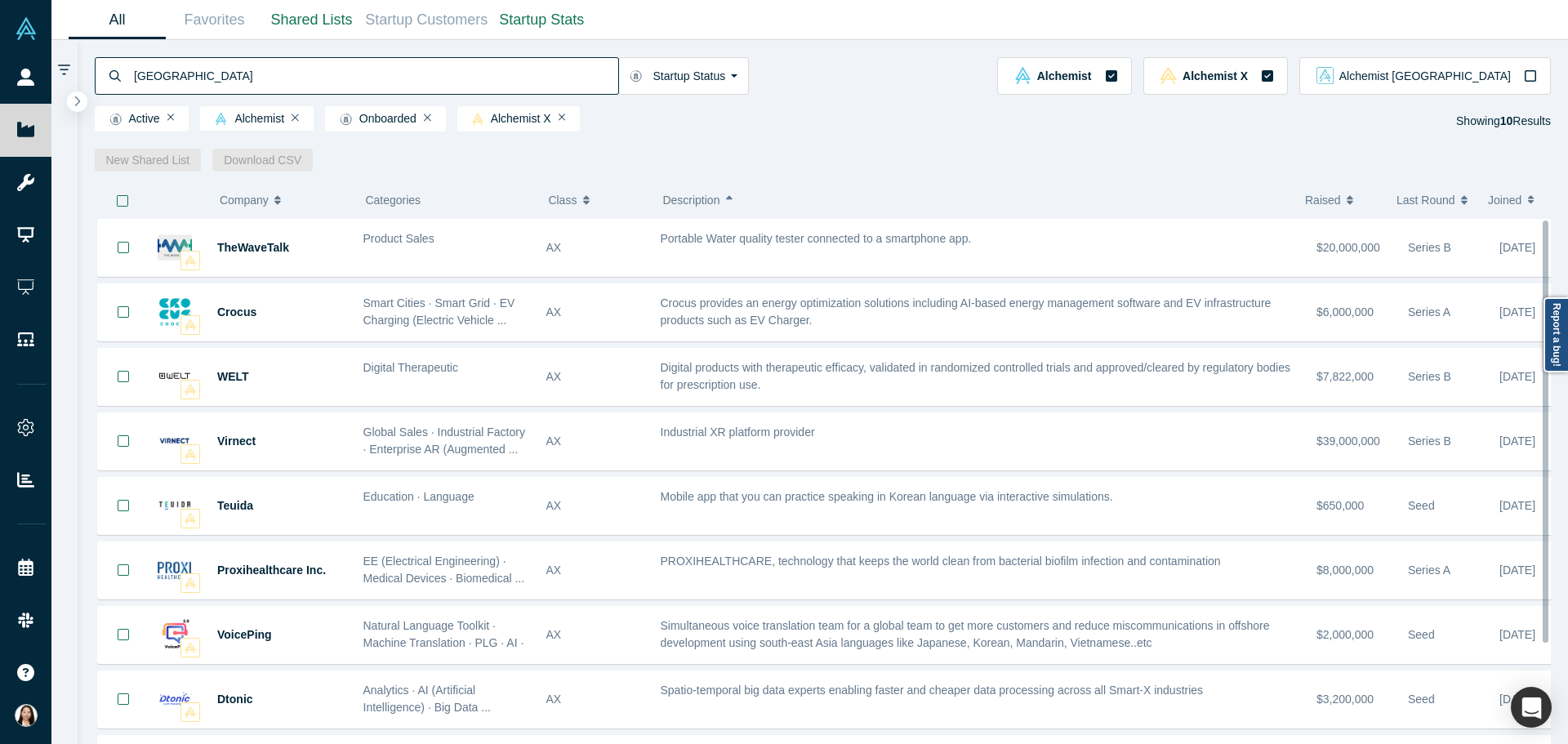
drag, startPoint x: 1543, startPoint y: 242, endPoint x: 1565, endPoint y: 171, distance: 74.3
click at [1534, 171] on div "korea Startup Status Is Onboarded Active Shutdown Acquired Alchemist Alchemist …" at bounding box center [824, 392] width 1492 height 704
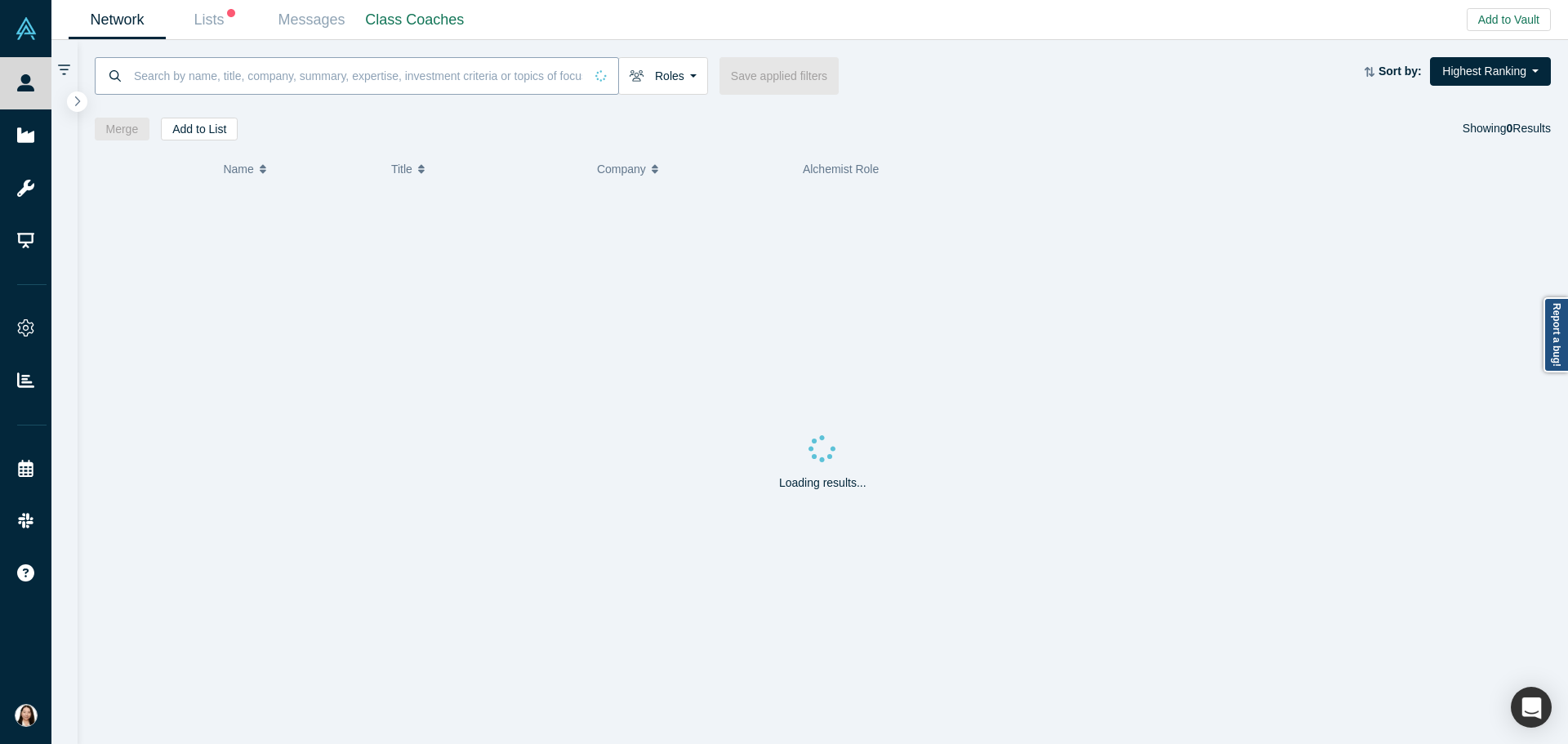
click at [261, 70] on input at bounding box center [359, 75] width 452 height 38
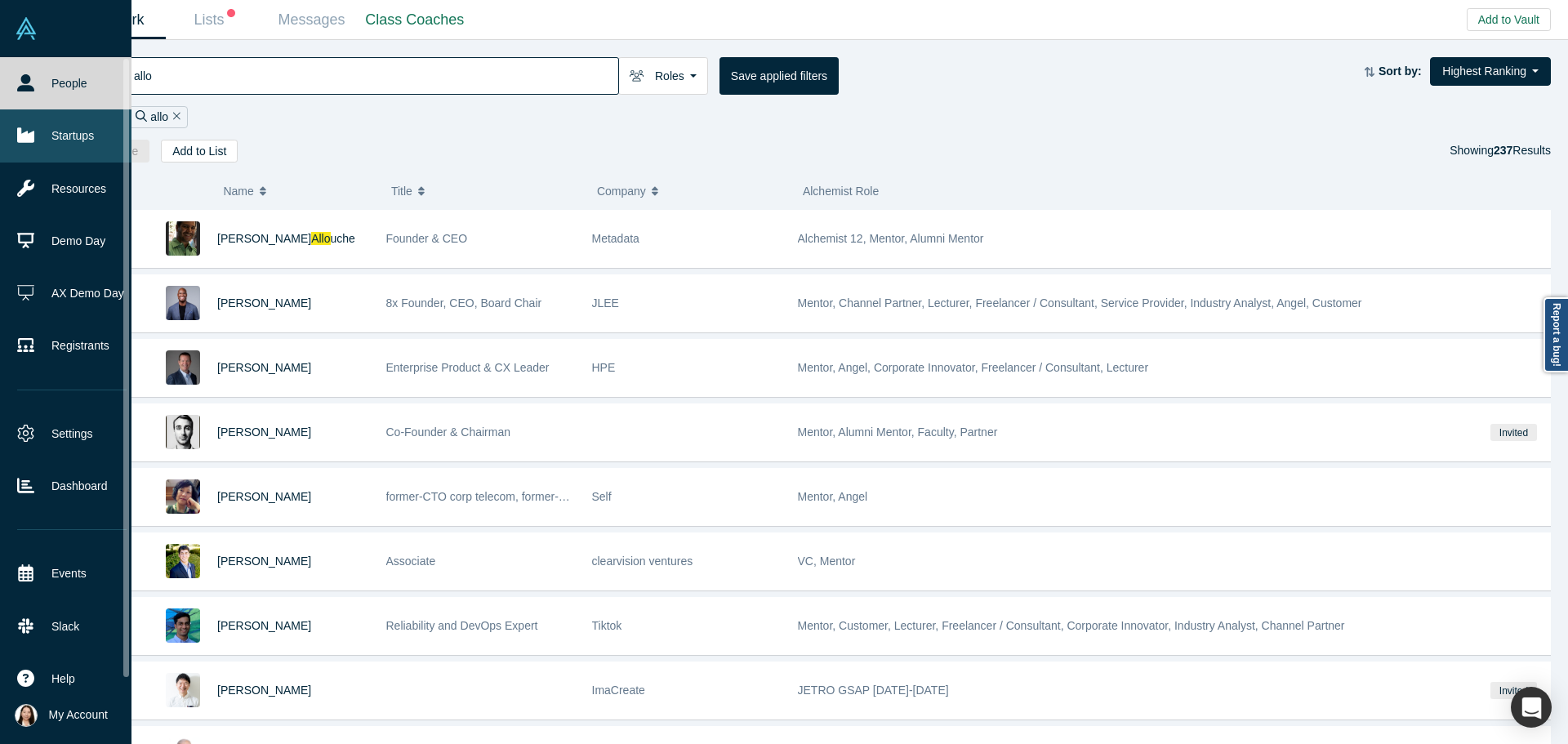
type input "allo"
click at [33, 133] on icon at bounding box center [25, 136] width 17 height 15
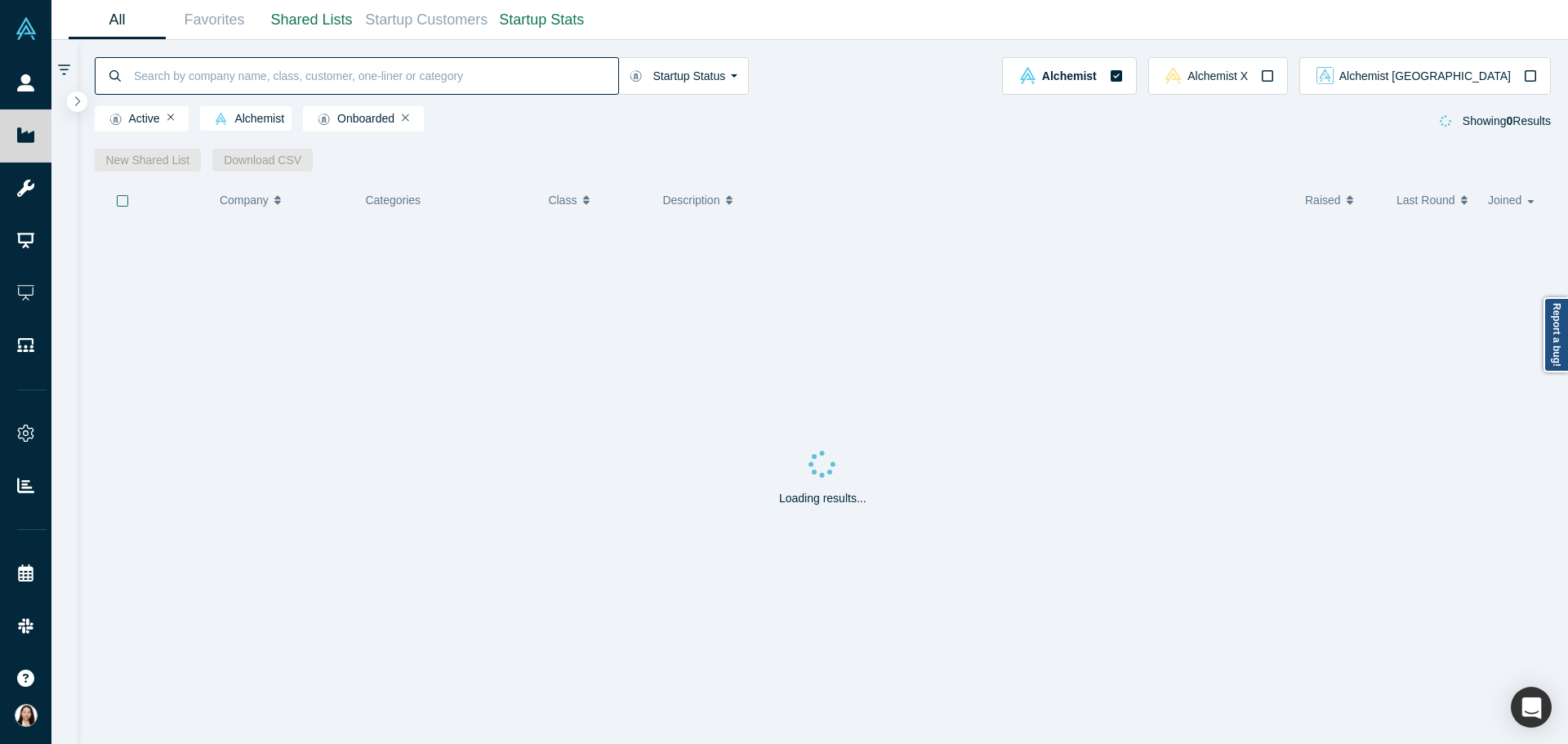
click at [177, 81] on input at bounding box center [376, 75] width 486 height 38
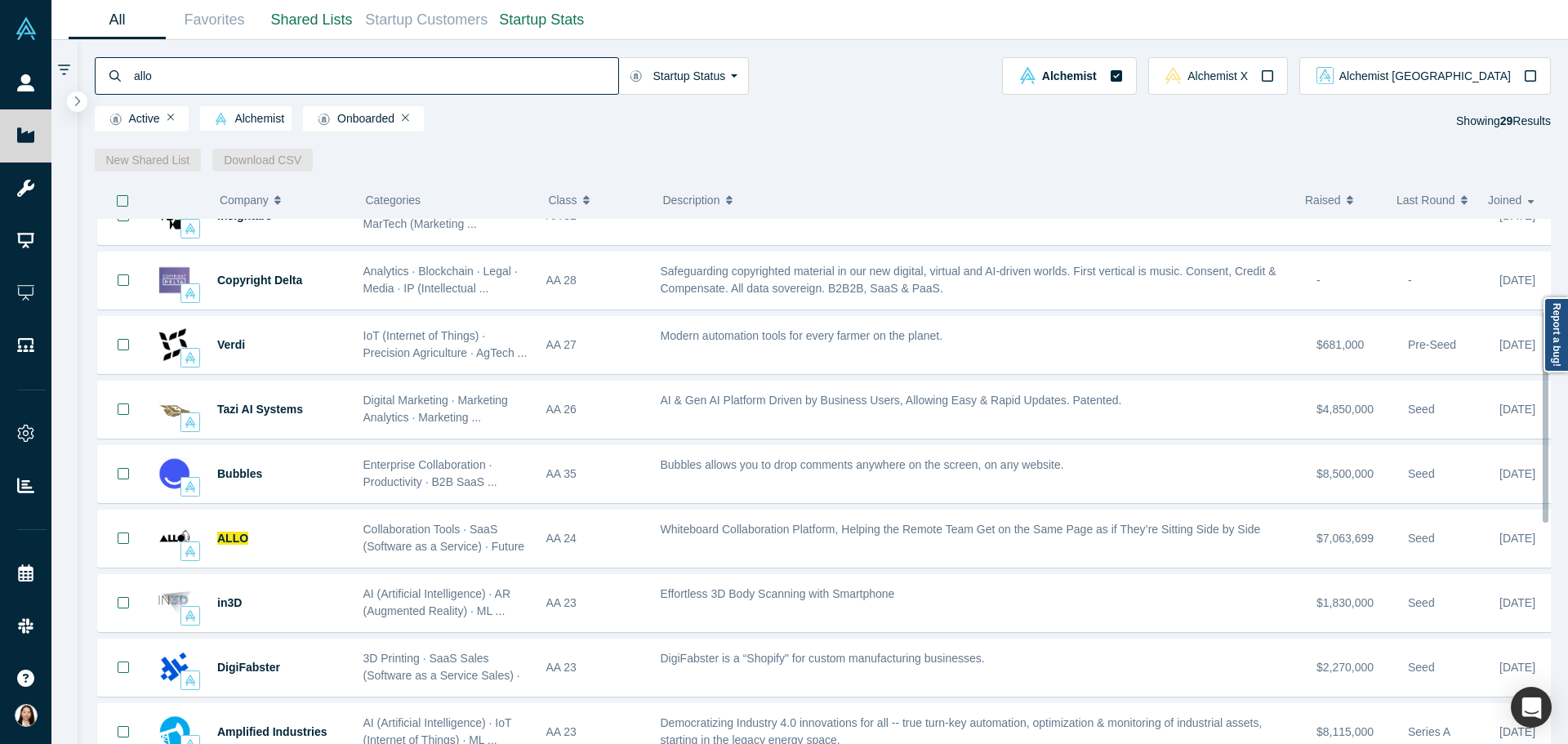
drag, startPoint x: 1543, startPoint y: 417, endPoint x: 1557, endPoint y: 508, distance: 92.1
click at [1557, 508] on div "( 0 ) Company Categories Class Description Raised Last Round Joined Qumir Nano …" at bounding box center [824, 457] width 1492 height 572
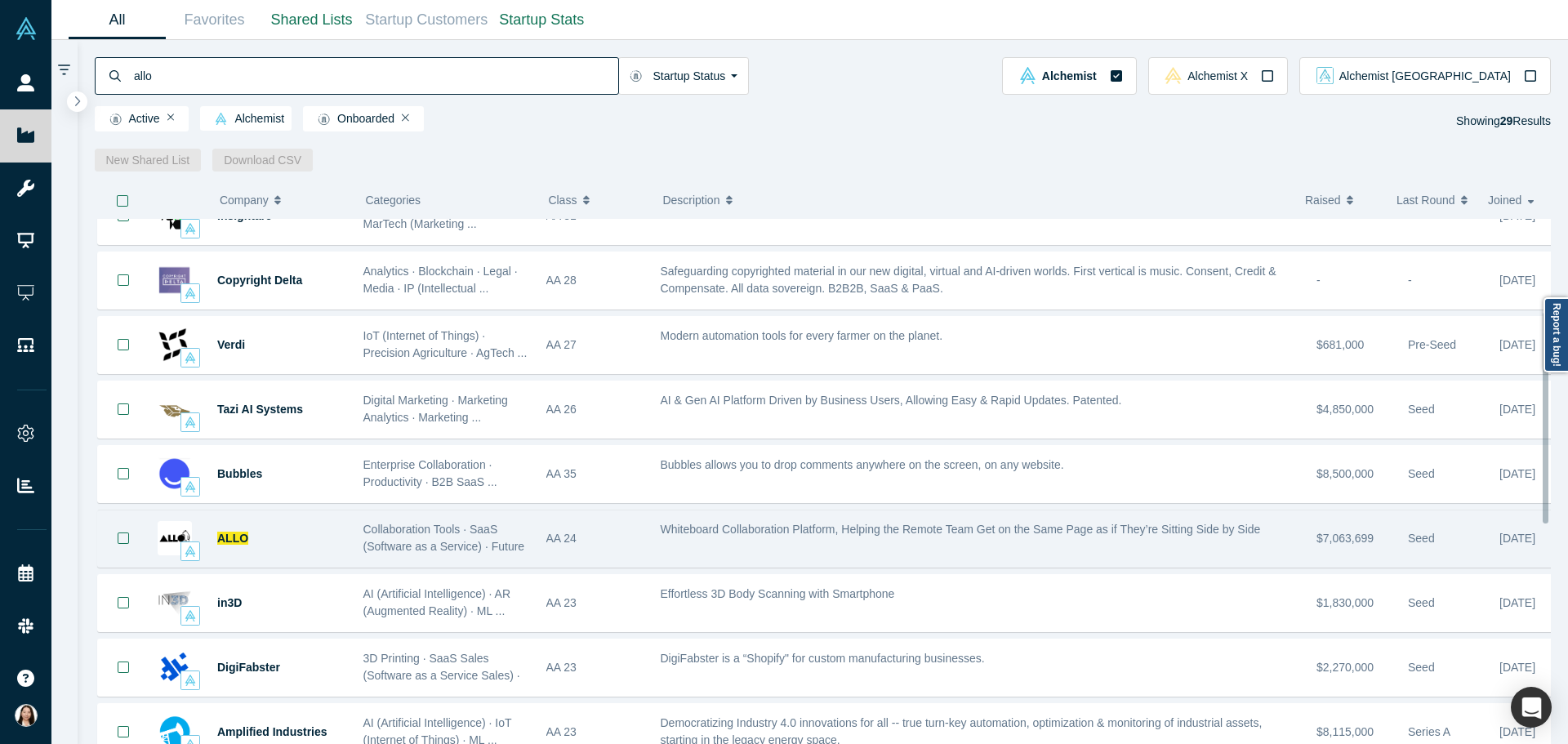
scroll to position [227, 0]
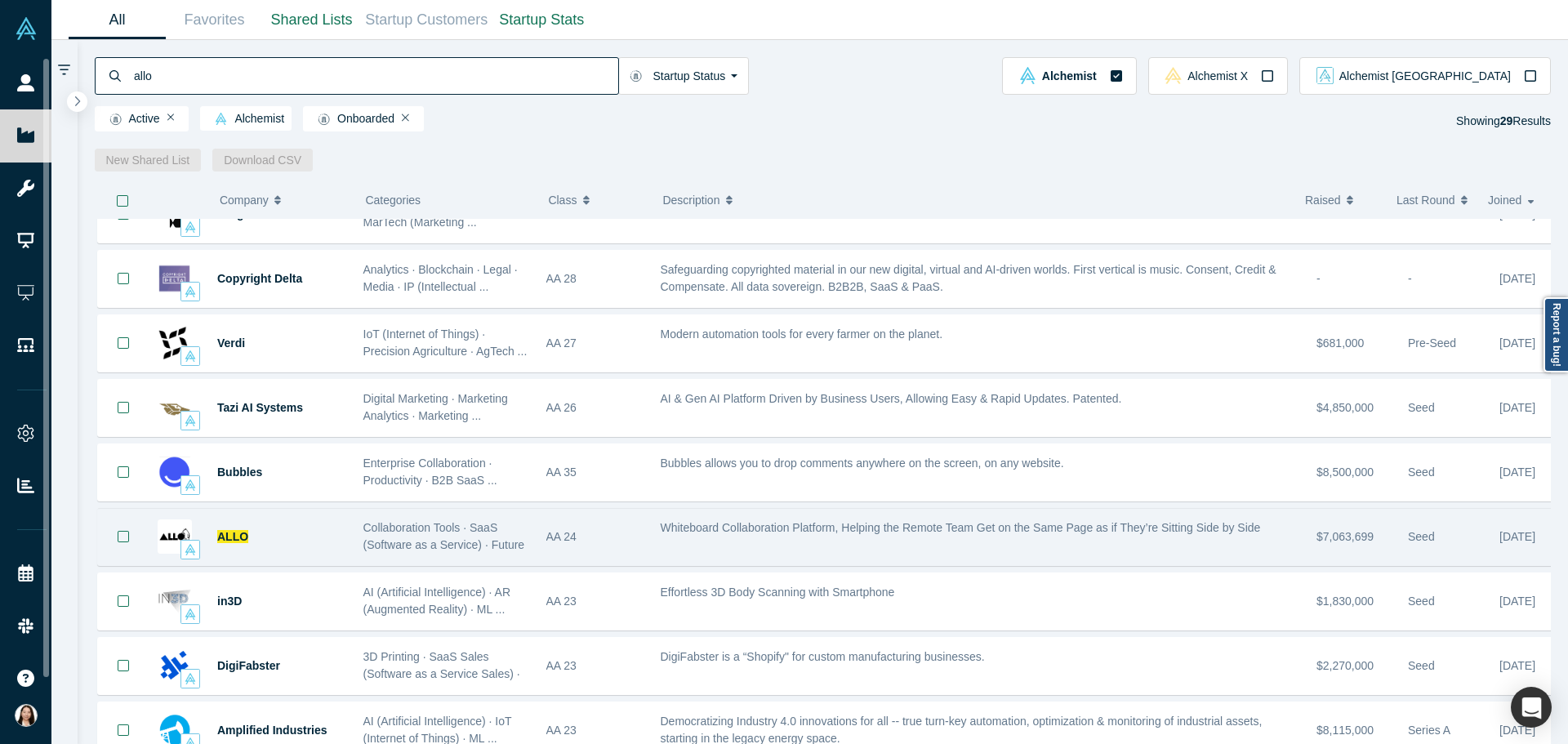
type input "allo"
click at [328, 540] on div "ALLO" at bounding box center [282, 536] width 129 height 56
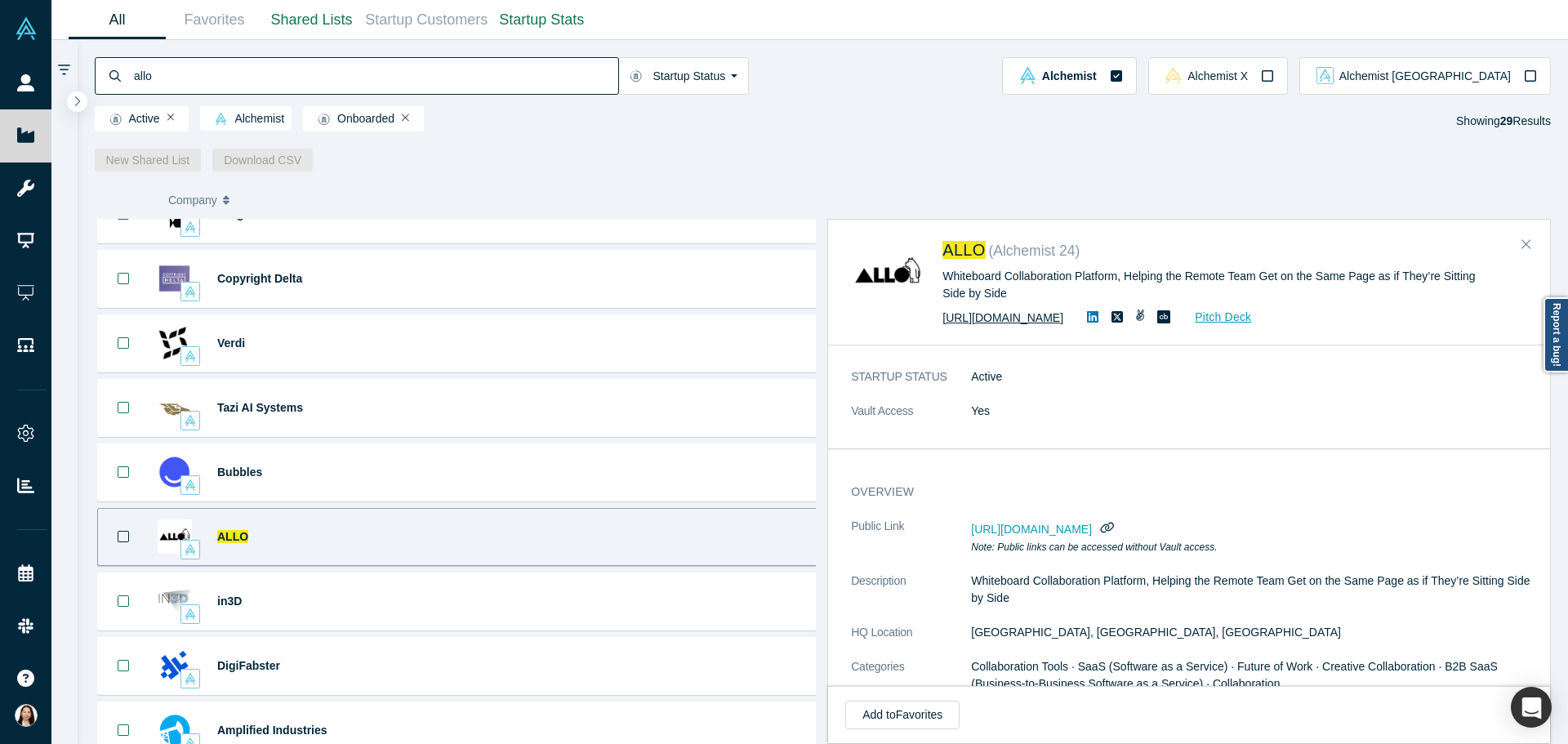
click at [972, 324] on link "https://allo.io" at bounding box center [1003, 318] width 121 height 13
drag, startPoint x: 161, startPoint y: 76, endPoint x: 87, endPoint y: 70, distance: 74.2
click at [87, 70] on div "allo Startup Status Is Onboarded Active Shutdown Acquired Alchemist Alchemist X…" at bounding box center [824, 106] width 1492 height 132
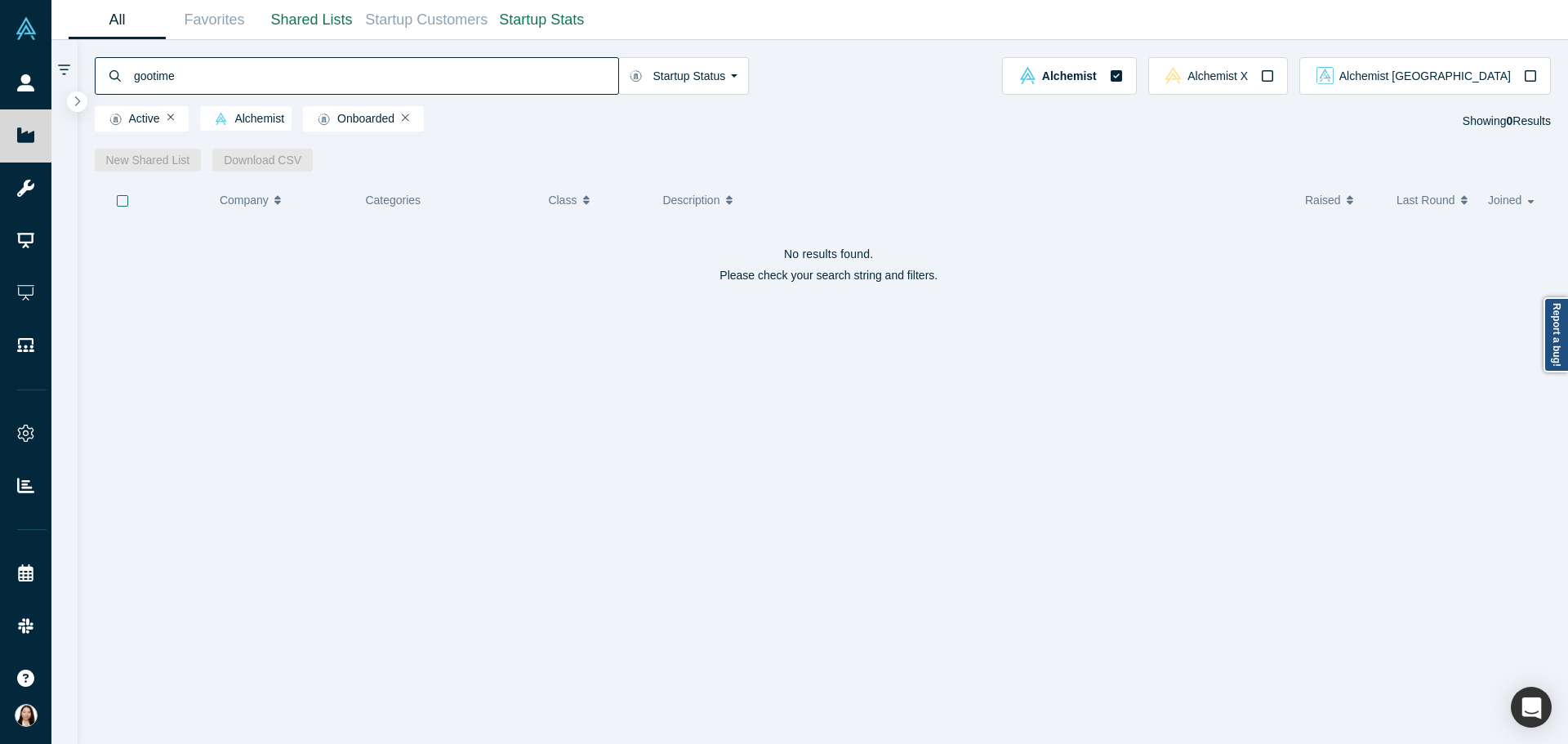
click at [153, 78] on input "gootime" at bounding box center [376, 75] width 486 height 38
type input "goodtime"
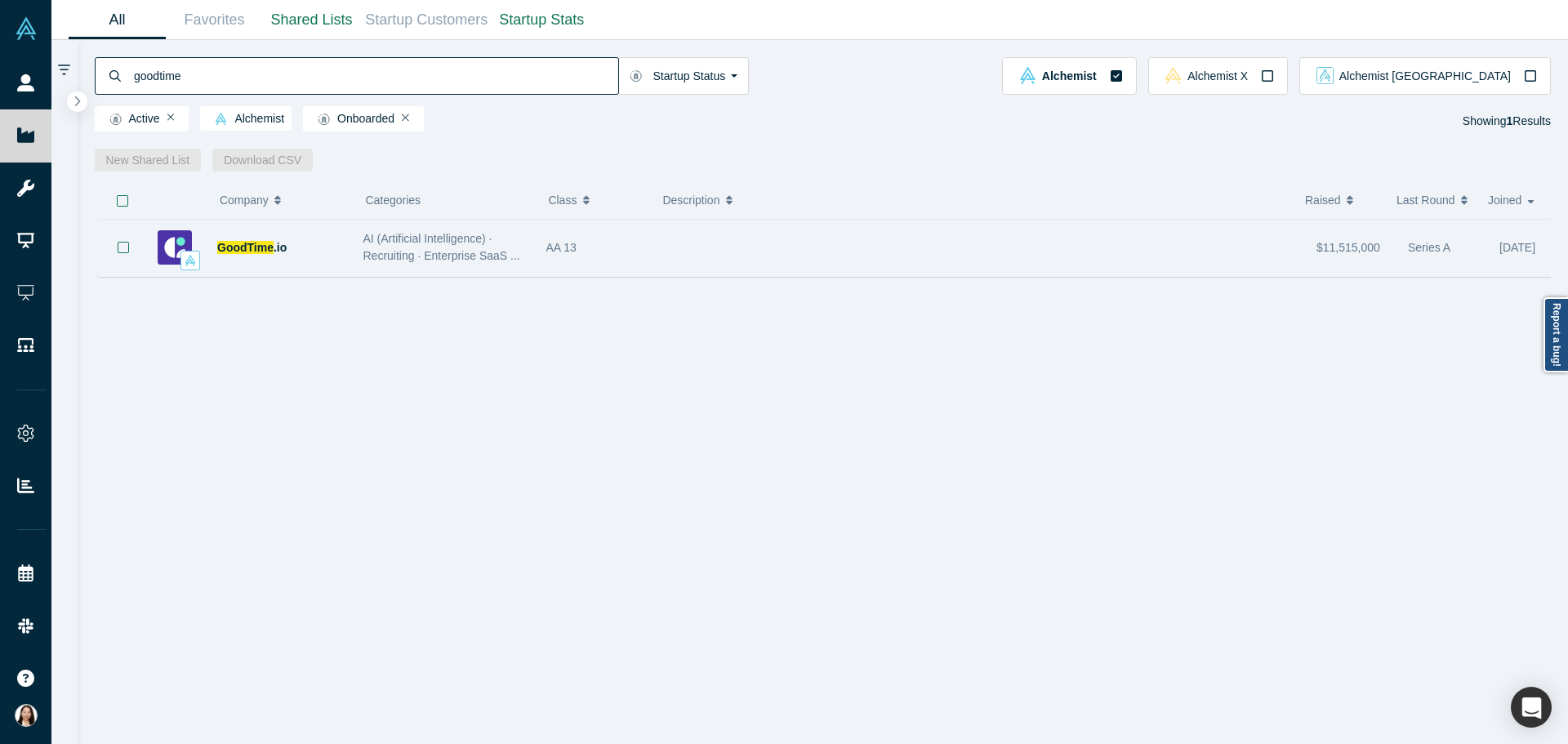
click at [351, 250] on div "GoodTime .io" at bounding box center [251, 247] width 206 height 56
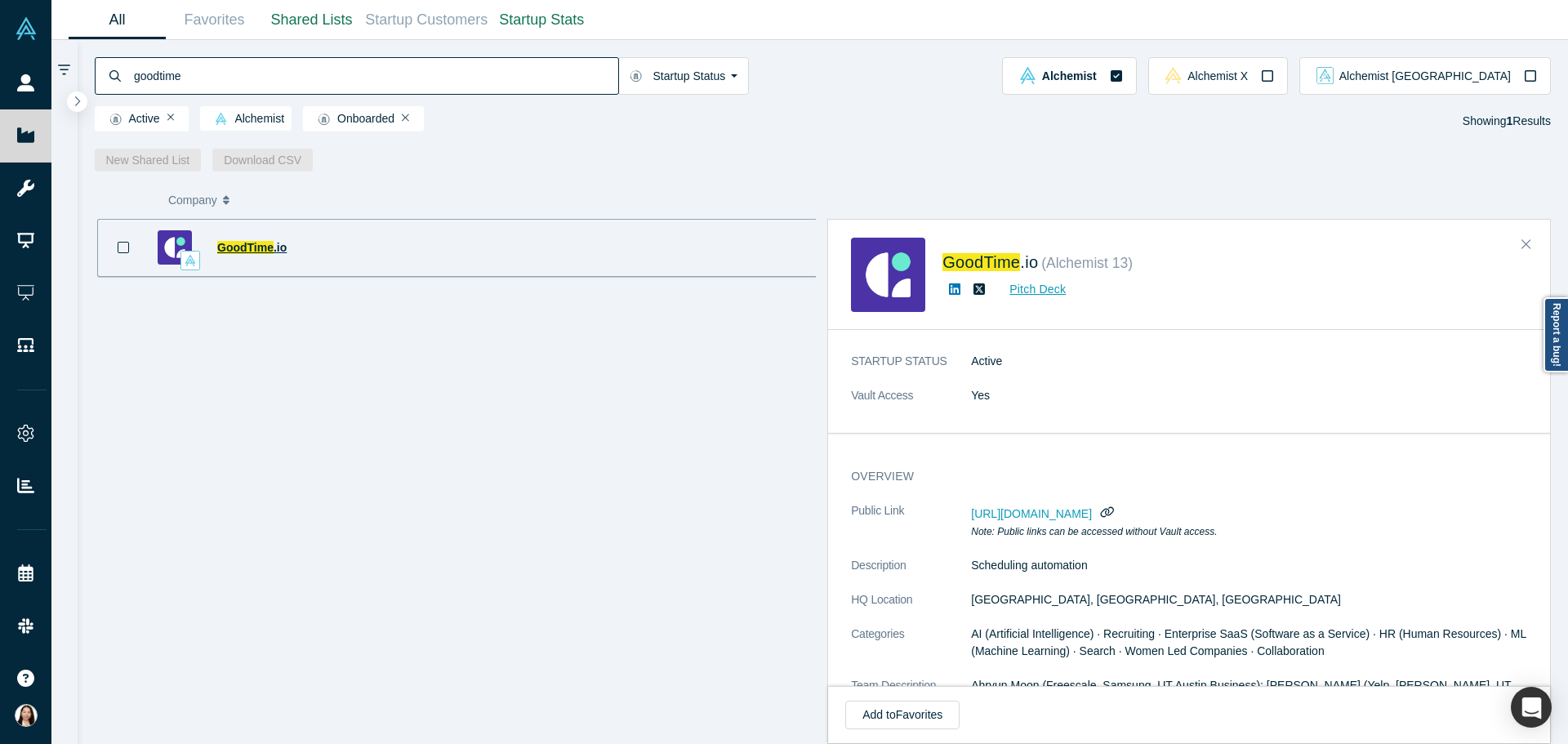
click at [260, 246] on span "GoodTime" at bounding box center [245, 247] width 56 height 13
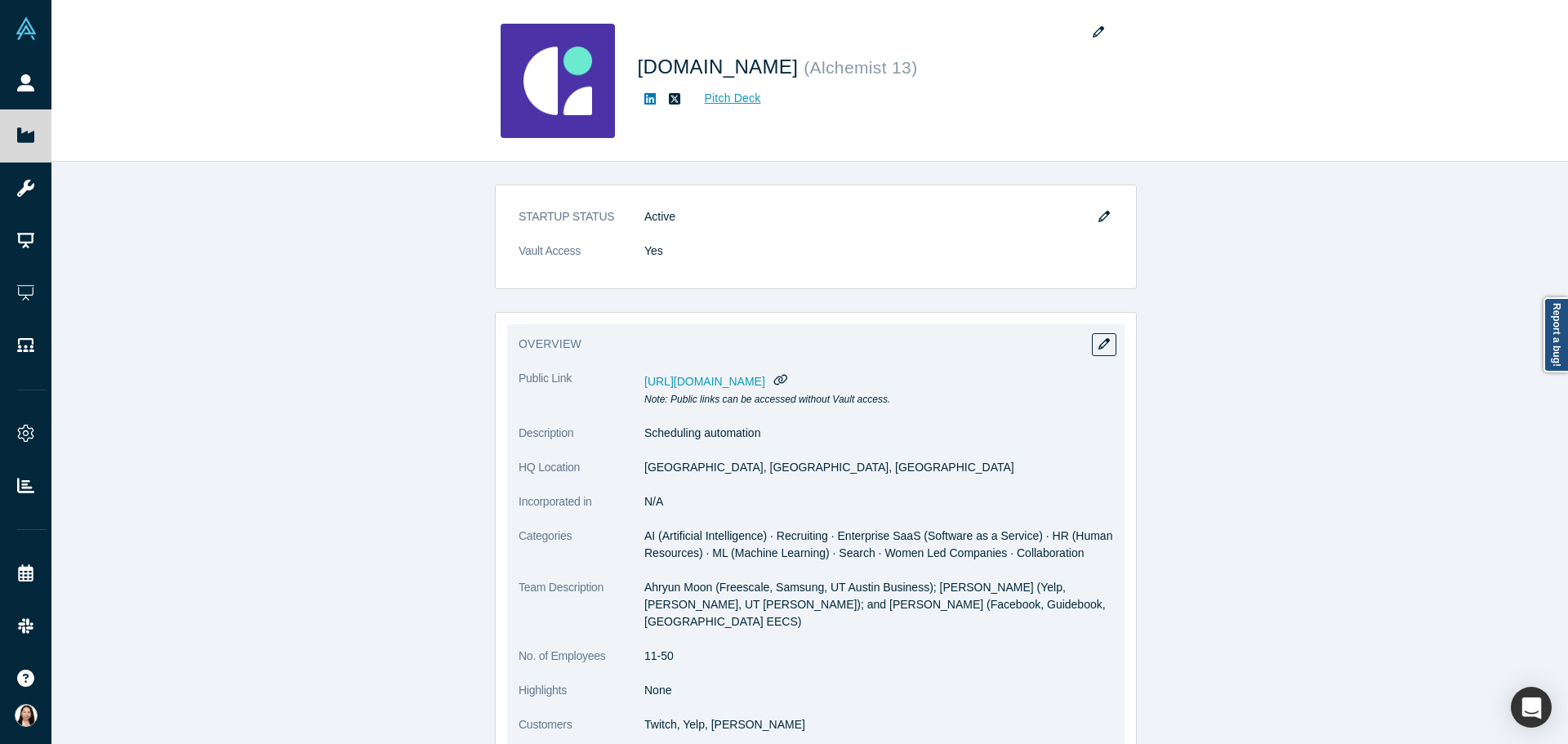
click at [811, 609] on p "Ahryun Moon (Freescale, Samsung, UT Austin Business); Jasper Sone (Yelp, Paypal…" at bounding box center [879, 604] width 469 height 52
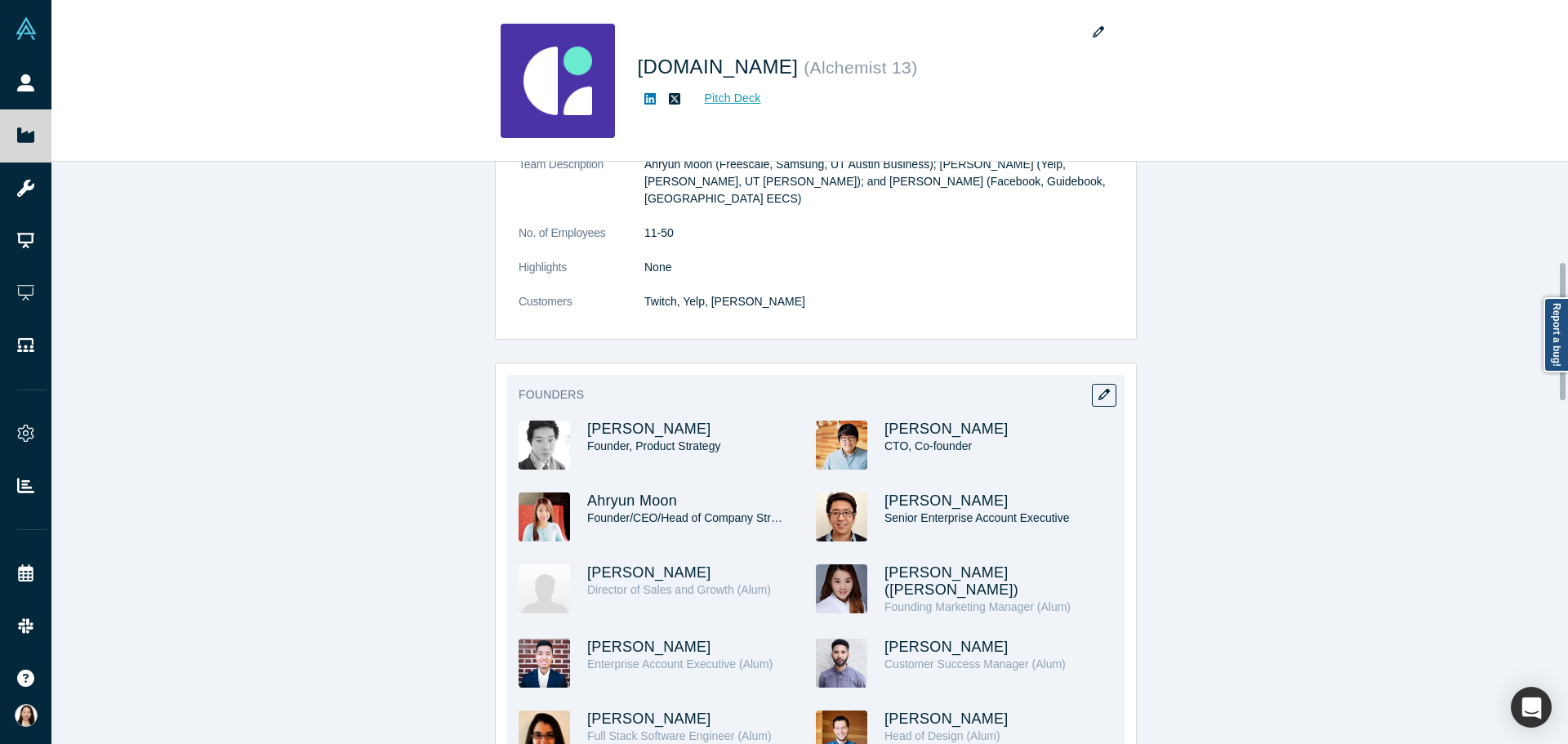
scroll to position [425, 0]
click at [625, 491] on span "Ahryun Moon" at bounding box center [632, 499] width 90 height 16
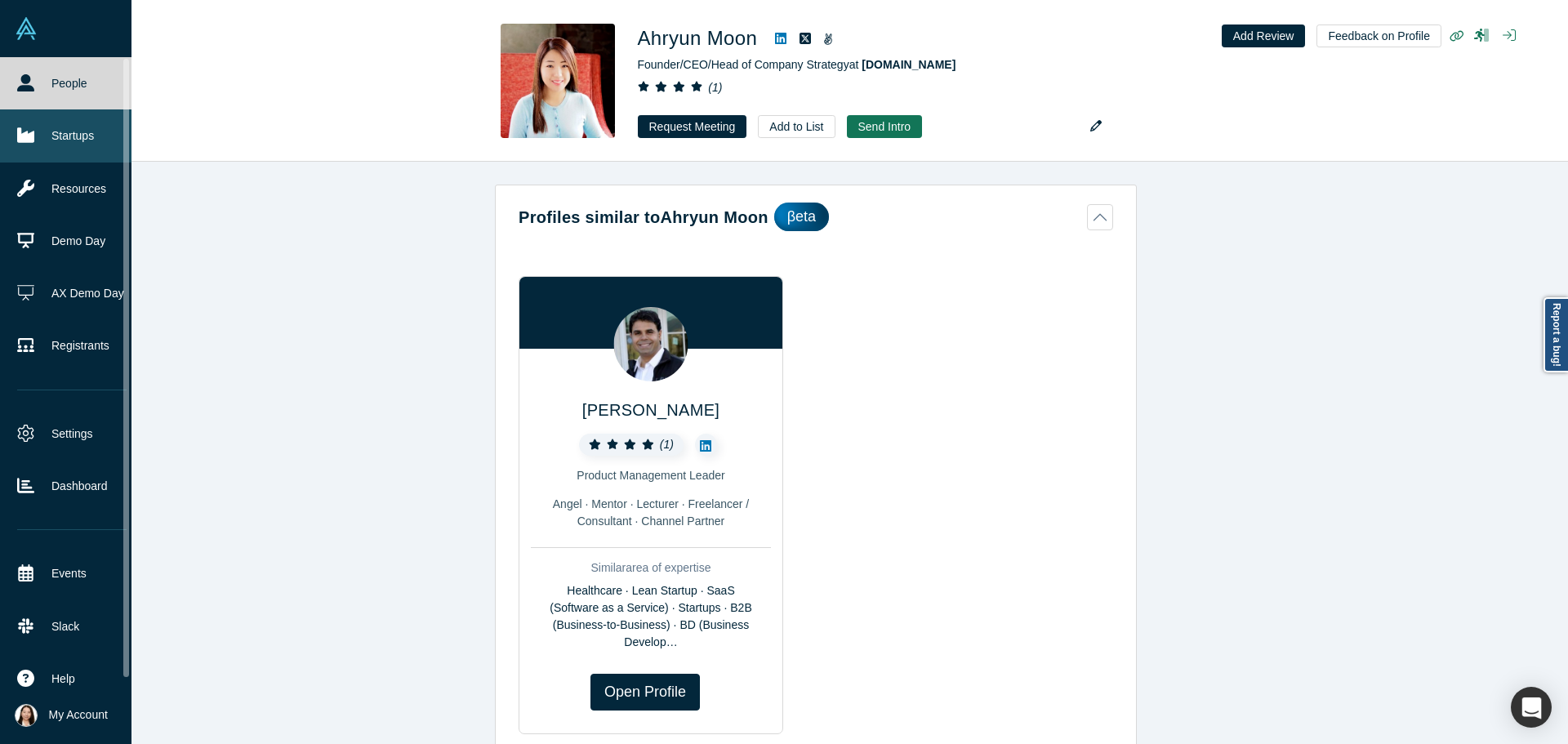
click at [26, 135] on icon at bounding box center [25, 136] width 17 height 15
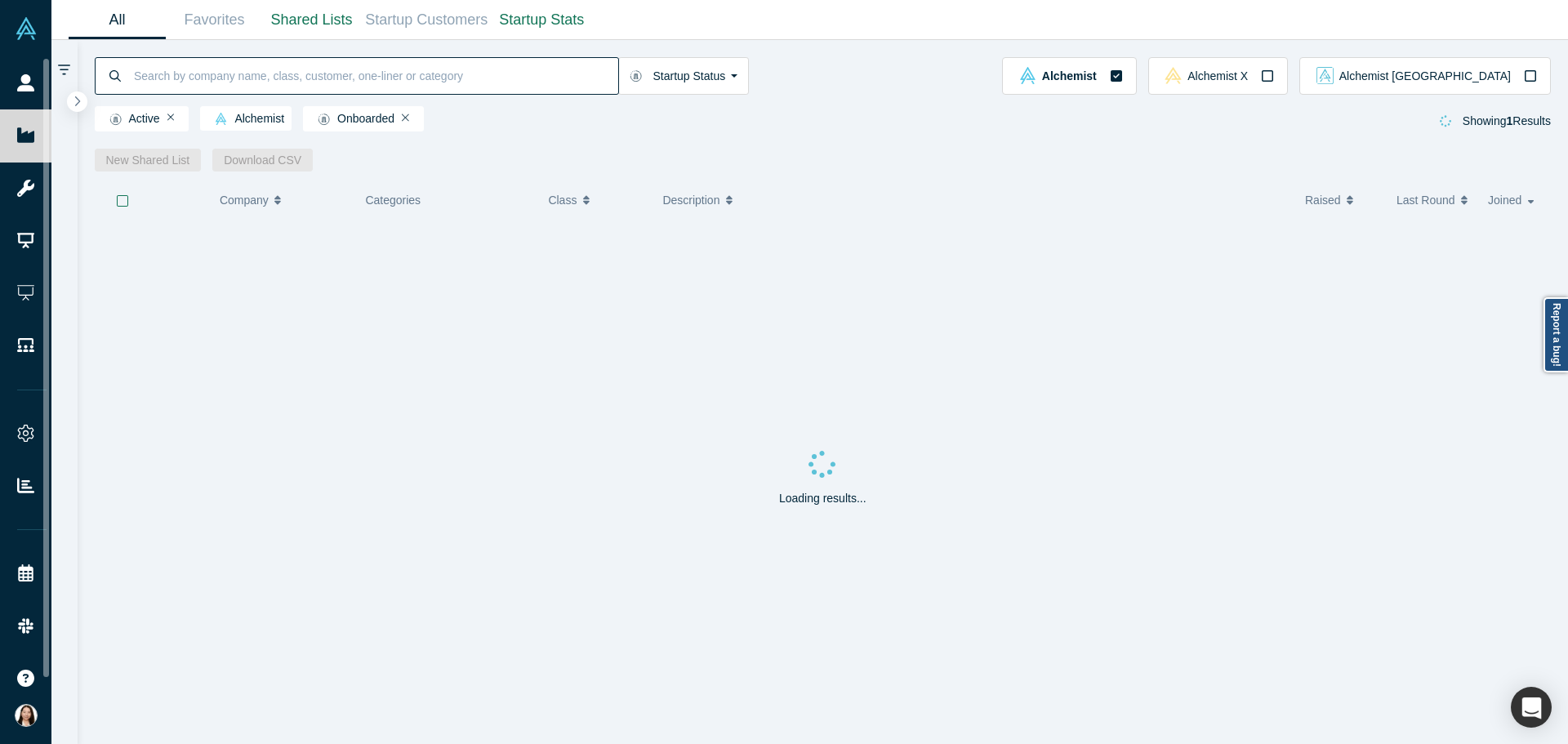
click at [235, 79] on input at bounding box center [376, 75] width 486 height 38
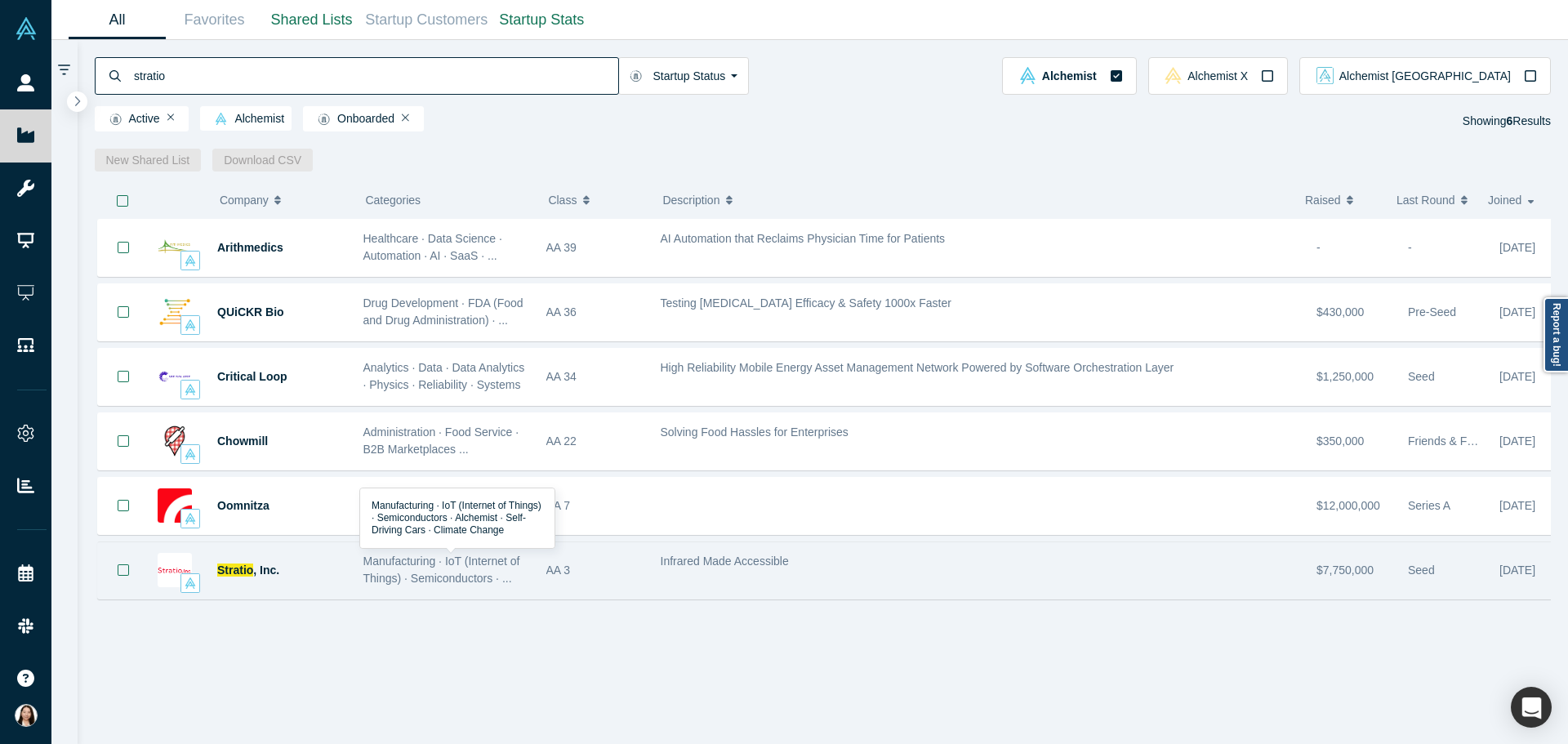
type input "stratio"
click at [424, 577] on span "Manufacturing · IoT (Internet of Things) · Semiconductors · ..." at bounding box center [442, 569] width 157 height 30
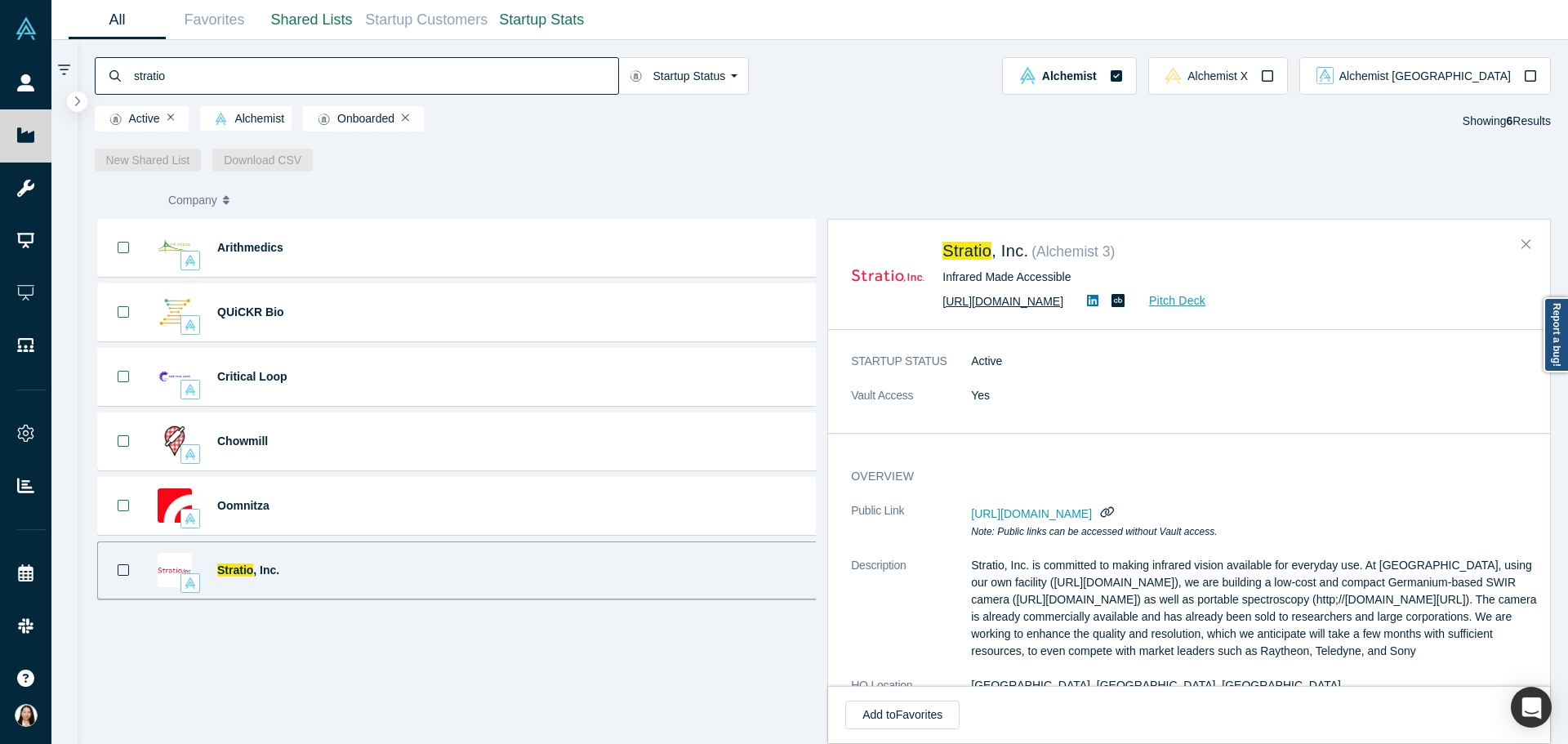
click at [1063, 307] on link "http://stratiotechnology.com" at bounding box center [1003, 301] width 121 height 13
click at [1014, 422] on dl "STARTUP STATUS Active Vault Access Yes" at bounding box center [1195, 387] width 689 height 69
click at [1037, 604] on p "Stratio, Inc. is committed to making infrared vision available for everyday use…" at bounding box center [1255, 608] width 568 height 103
drag, startPoint x: 1091, startPoint y: 607, endPoint x: 1081, endPoint y: 604, distance: 10.4
click at [1091, 607] on p "Stratio, Inc. is committed to making infrared vision available for everyday use…" at bounding box center [1255, 608] width 568 height 103
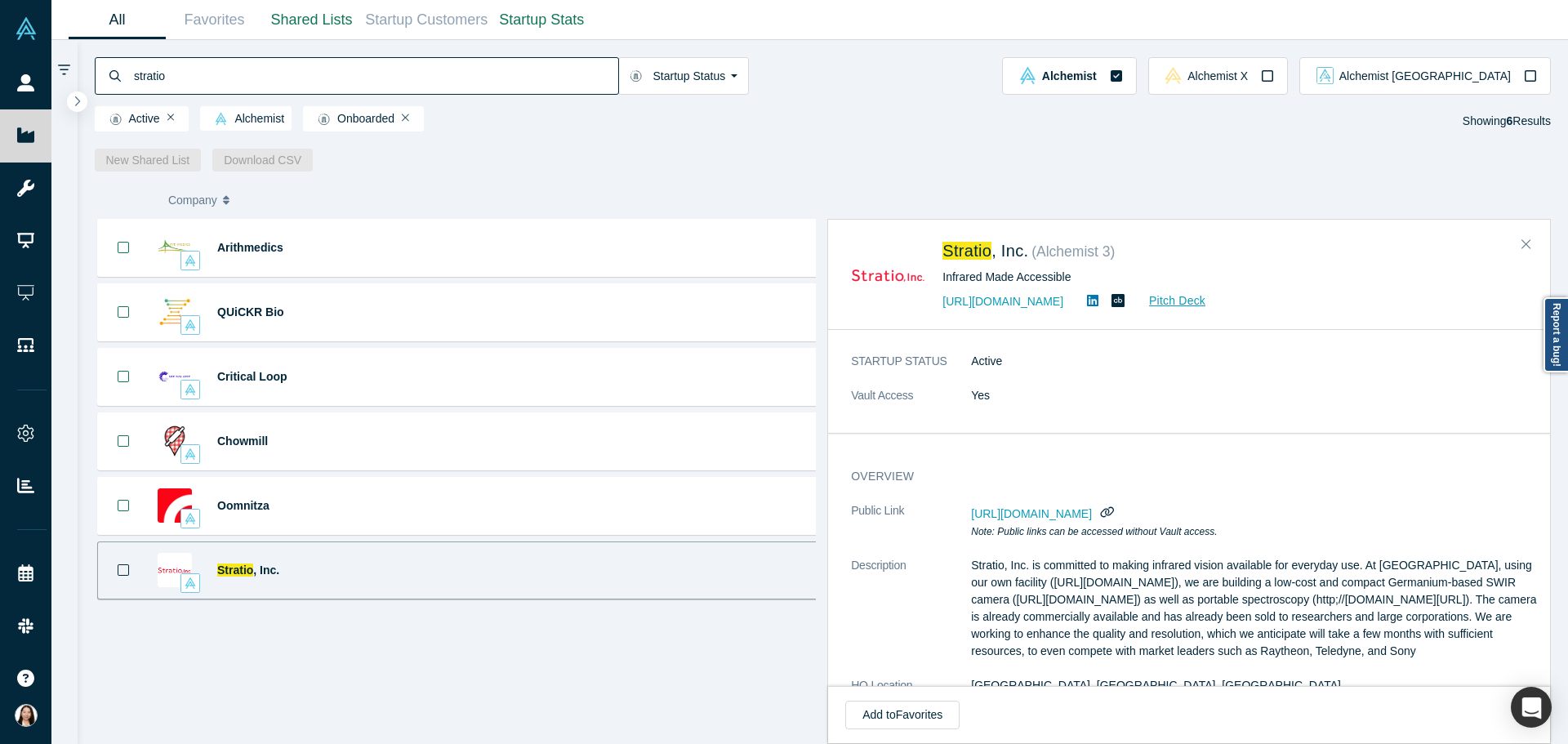
click at [1084, 643] on p "Stratio, Inc. is committed to making infrared vision available for everyday use…" at bounding box center [1255, 608] width 568 height 103
click at [1117, 597] on p "Stratio, Inc. is committed to making infrared vision available for everyday use…" at bounding box center [1255, 608] width 568 height 103
